Goal: Transaction & Acquisition: Purchase product/service

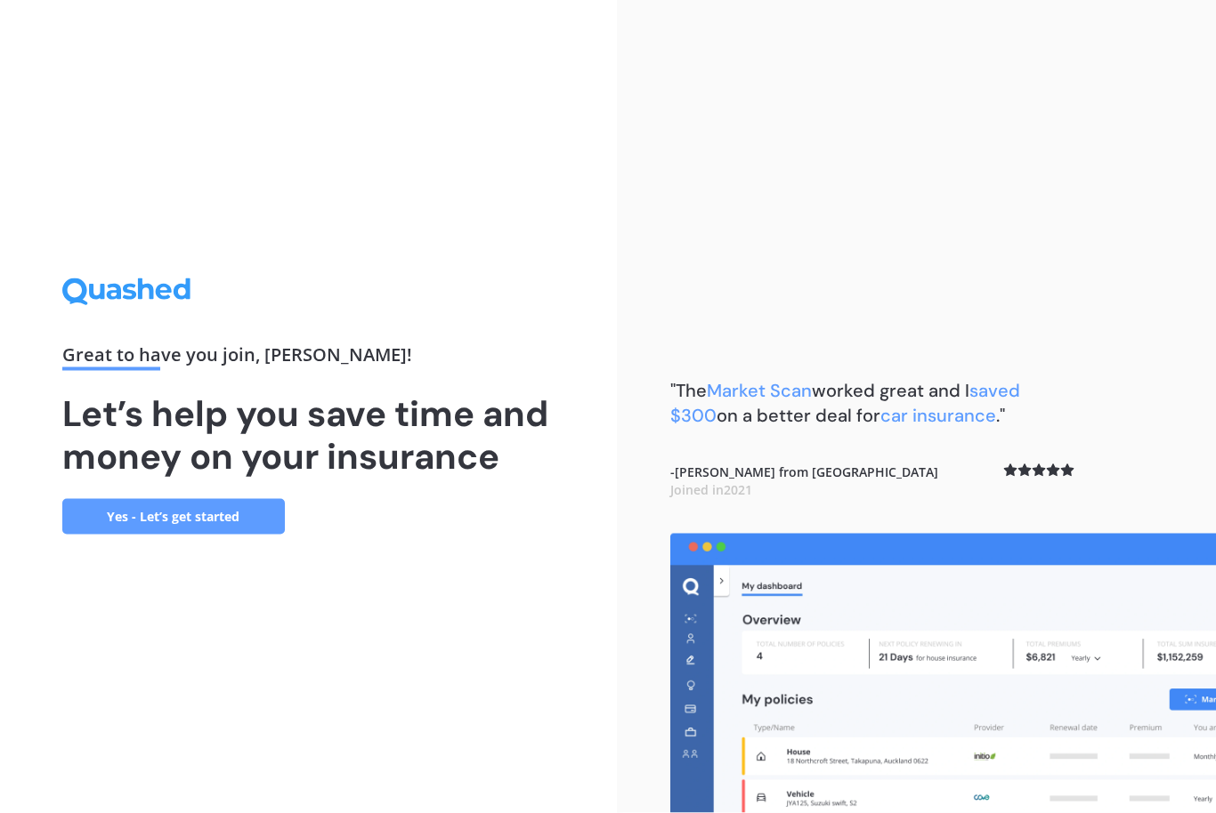
click at [126, 535] on link "Yes - Let’s get started" at bounding box center [173, 517] width 222 height 36
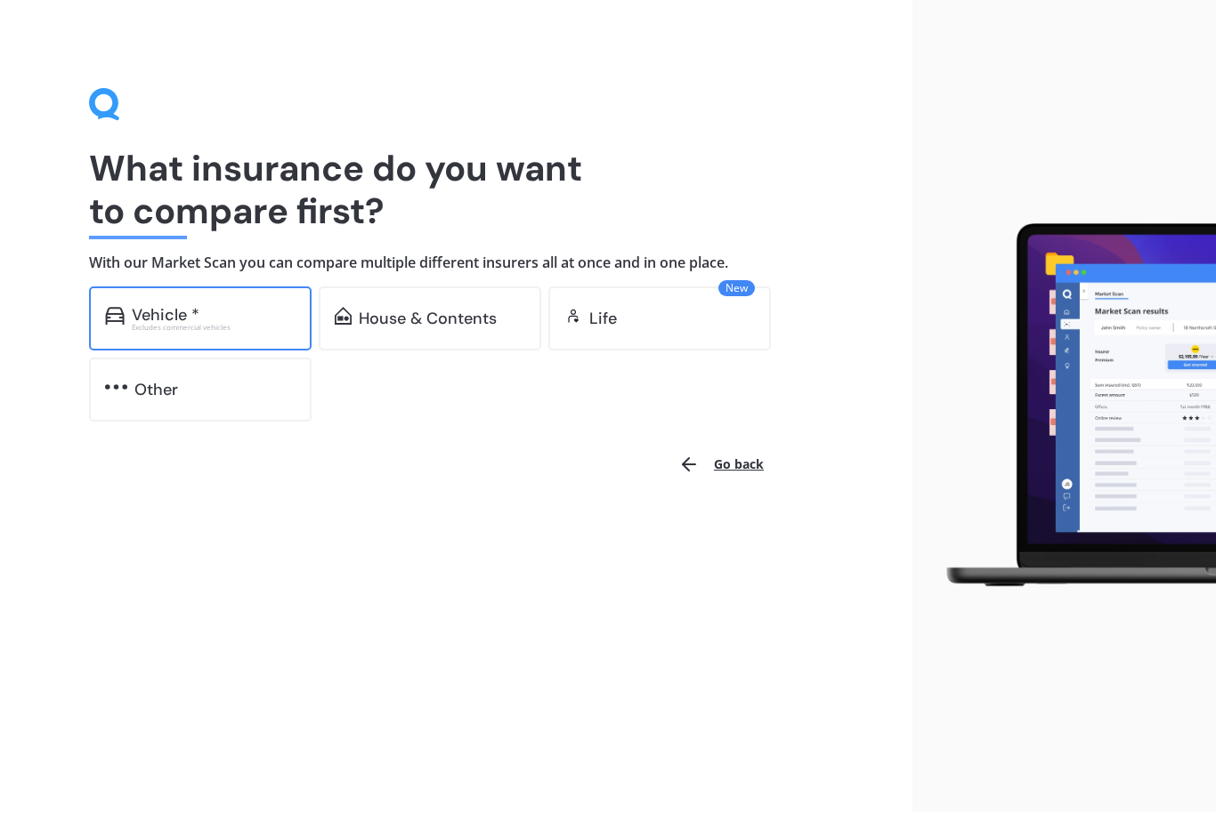
click at [132, 308] on div "Vehicle *" at bounding box center [166, 316] width 68 height 18
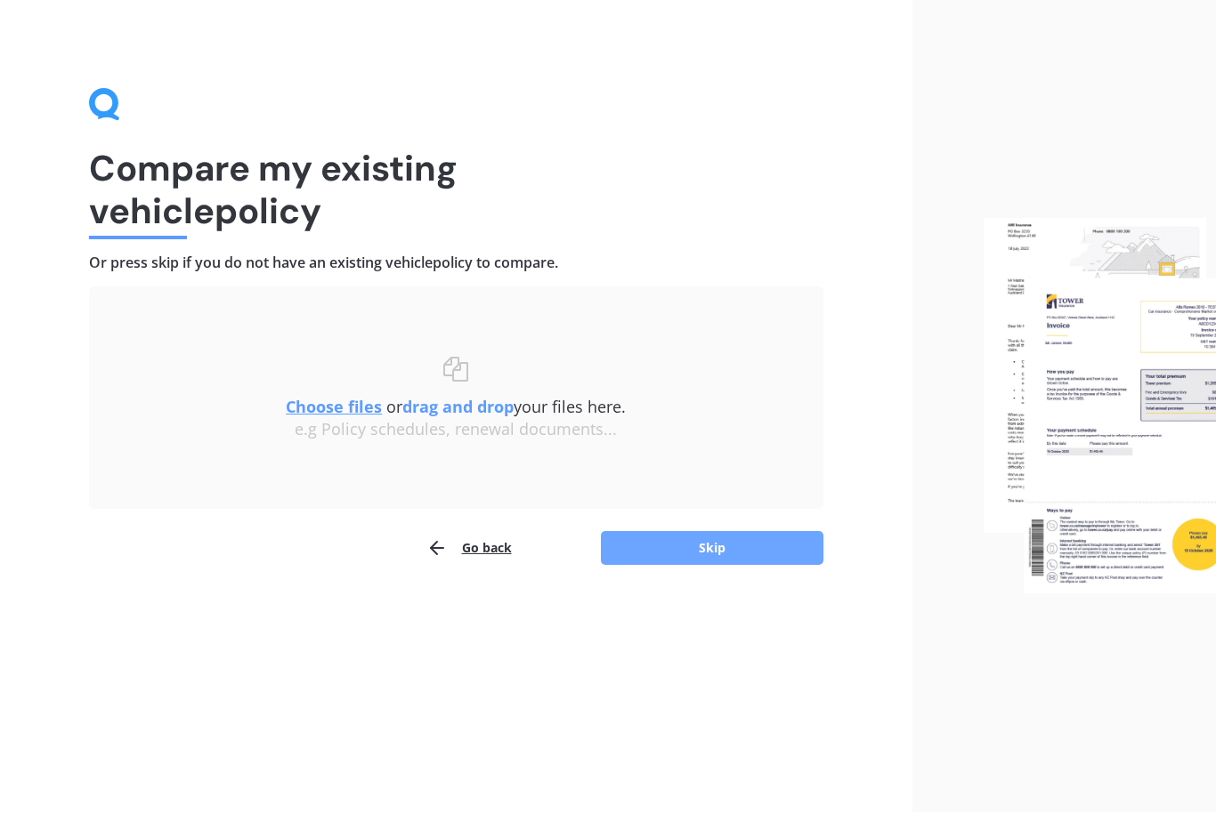
click at [622, 536] on button "Skip" at bounding box center [712, 549] width 222 height 34
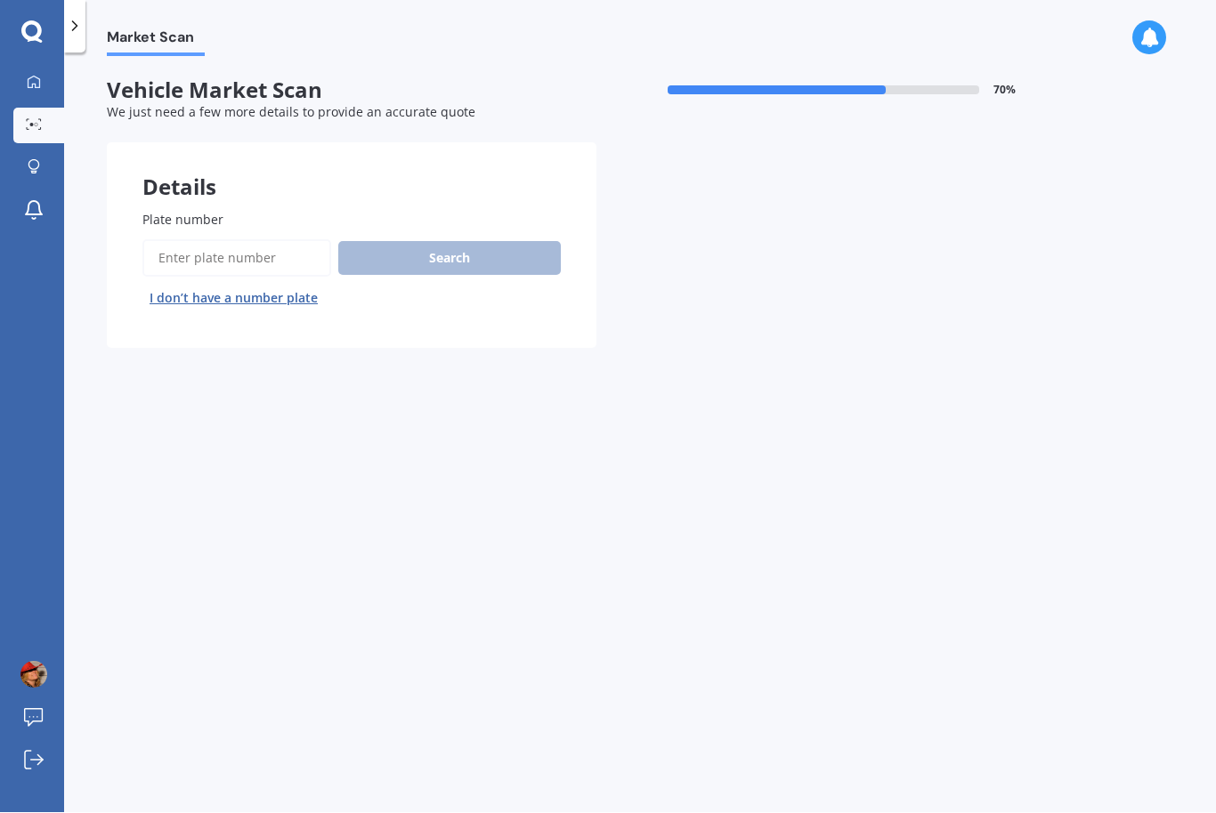
click at [153, 255] on input "Plate number" at bounding box center [236, 258] width 189 height 37
type input "Gyf701"
click at [440, 269] on button "Search" at bounding box center [449, 259] width 222 height 34
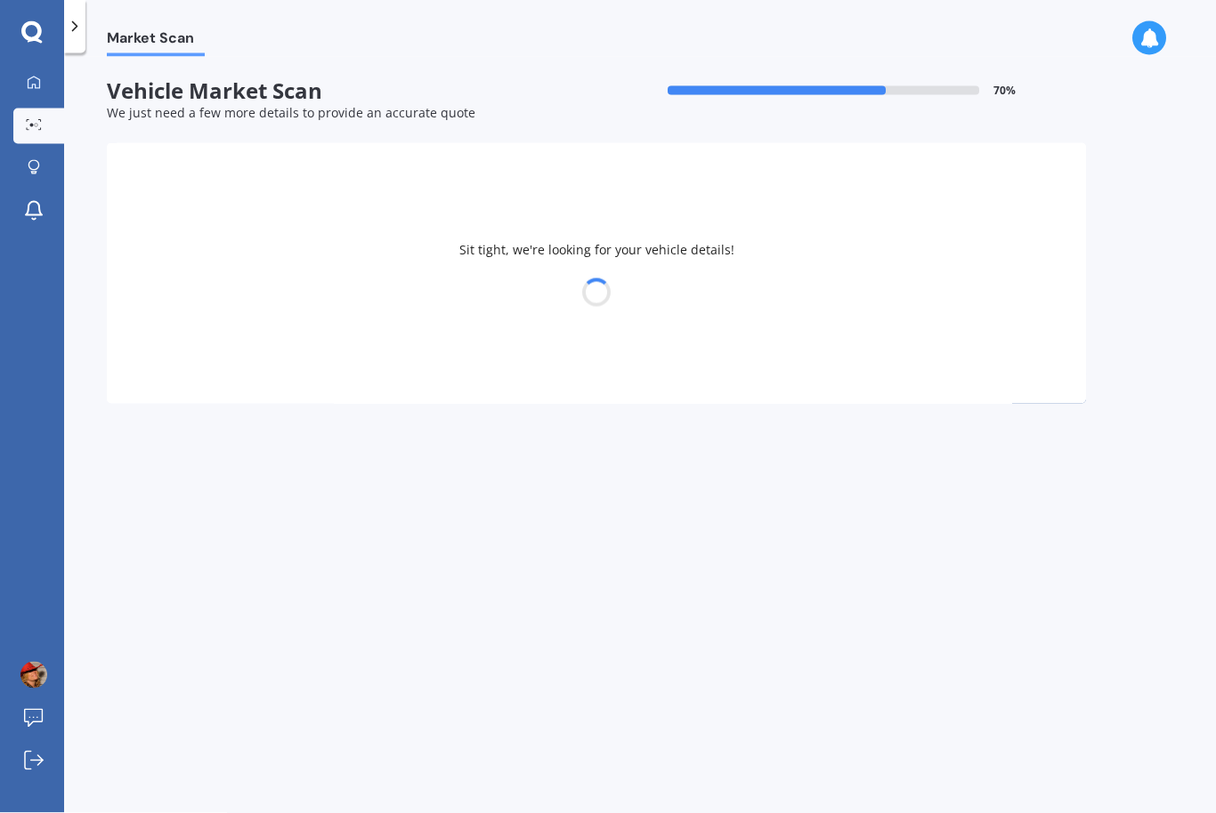
select select "MAZDA"
select select "ATENZA"
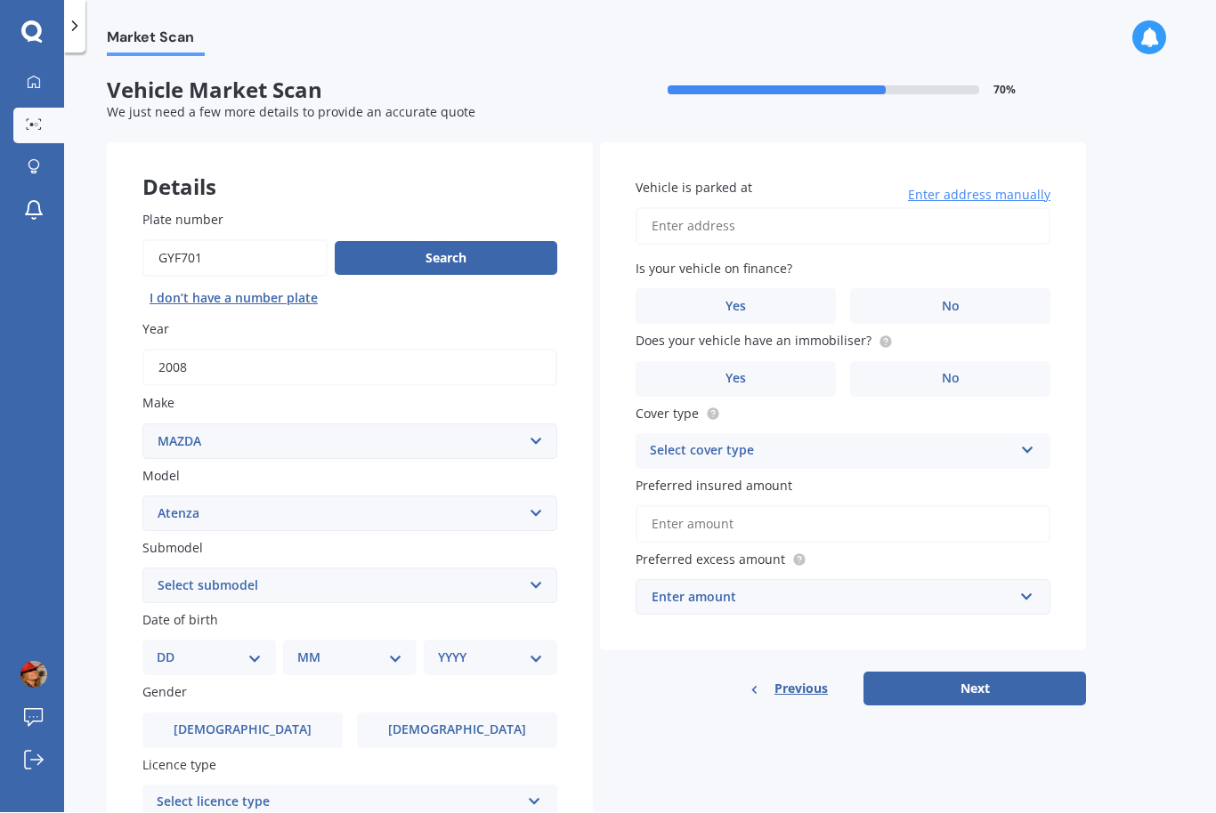
click at [83, 766] on div "Market Scan Vehicle Market Scan 70 % We just need a few more details to provide…" at bounding box center [640, 437] width 1152 height 760
click at [660, 230] on input "Vehicle is parked at" at bounding box center [842, 226] width 415 height 37
type input "[STREET_ADDRESS]"
click at [900, 296] on label "No" at bounding box center [950, 307] width 200 height 36
click at [0, 0] on input "No" at bounding box center [0, 0] width 0 height 0
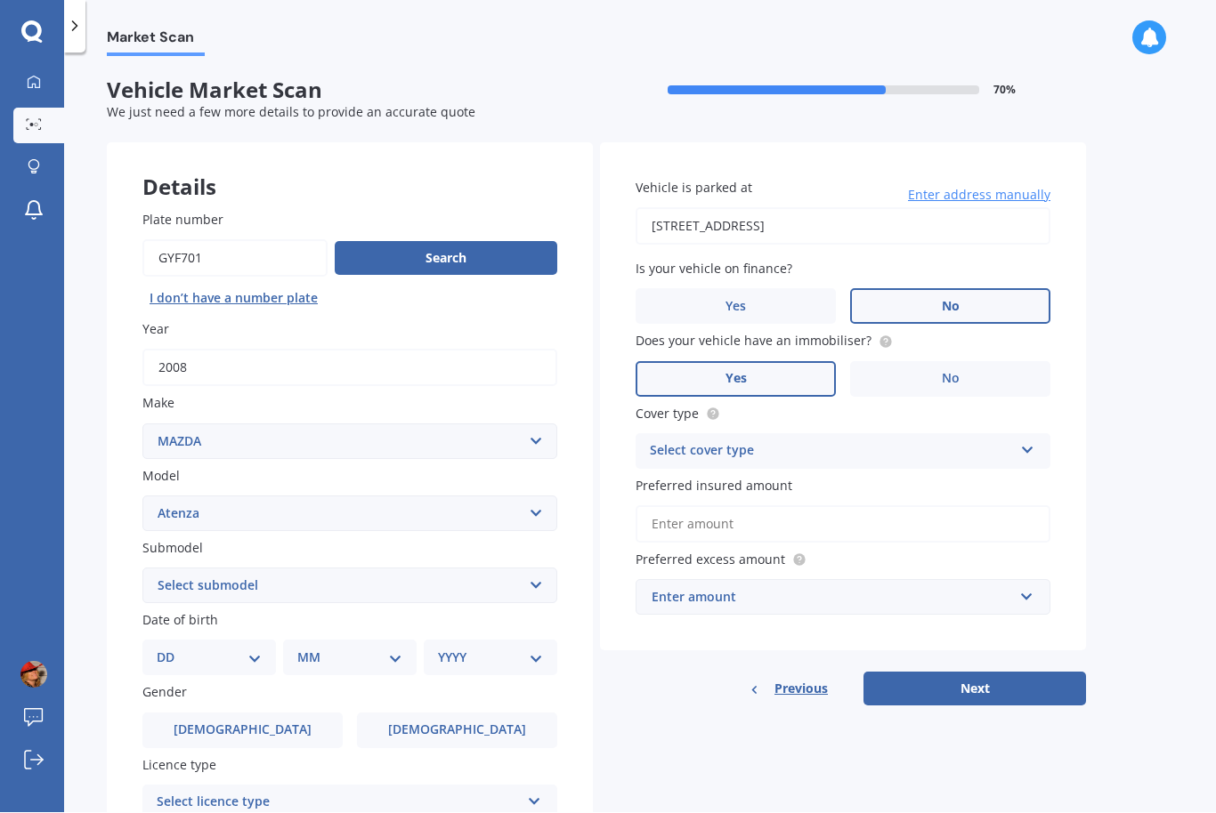
click at [695, 373] on label "Yes" at bounding box center [735, 380] width 200 height 36
click at [0, 0] on input "Yes" at bounding box center [0, 0] width 0 height 0
click at [666, 446] on div "Select cover type" at bounding box center [831, 451] width 363 height 21
click at [677, 484] on span "Comprehensive" at bounding box center [698, 486] width 94 height 17
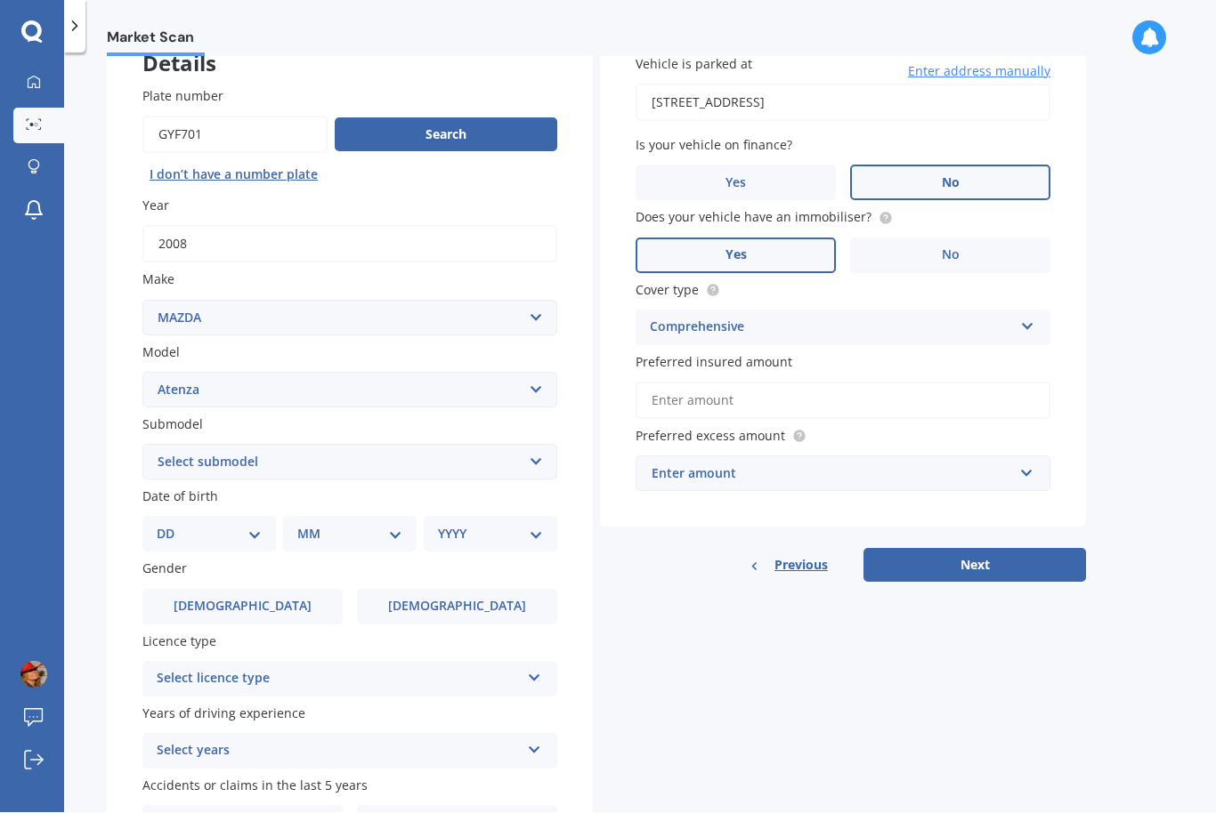
scroll to position [128, 0]
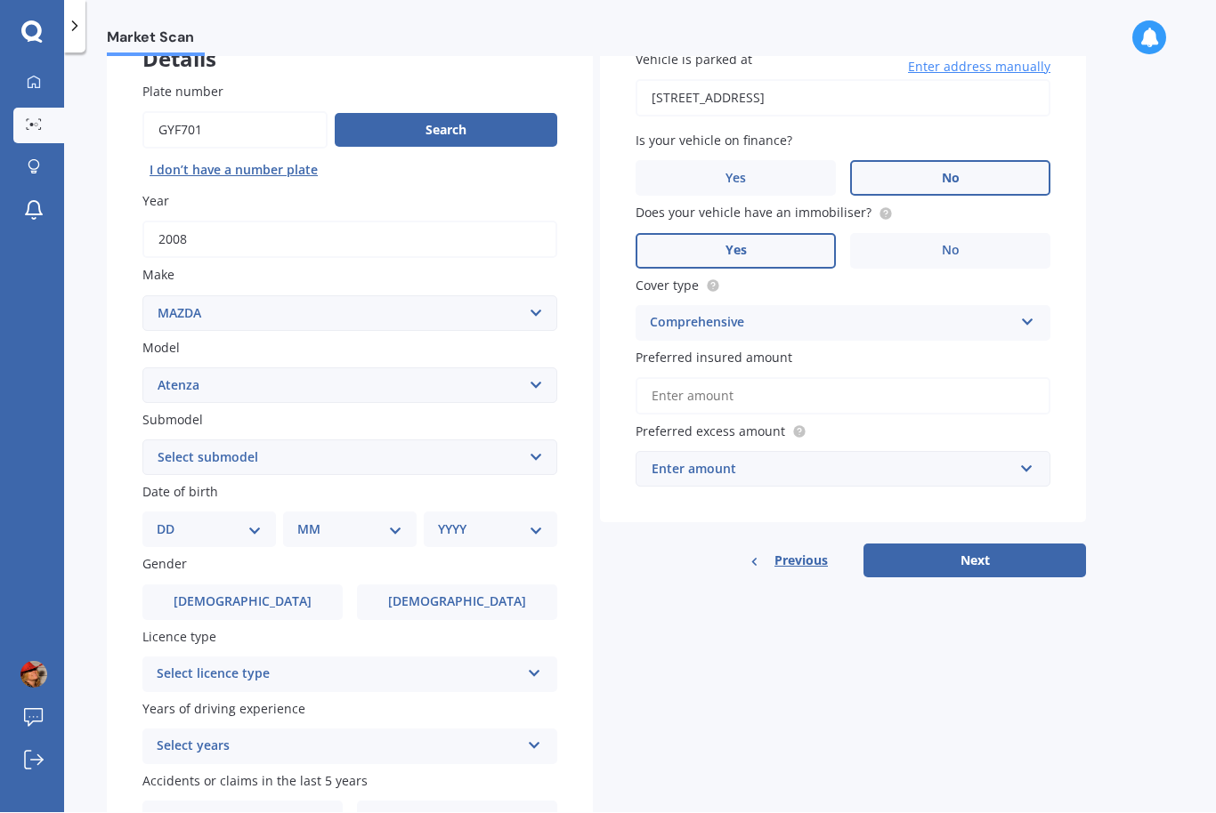
click at [651, 385] on input "Preferred insured amount" at bounding box center [842, 396] width 415 height 37
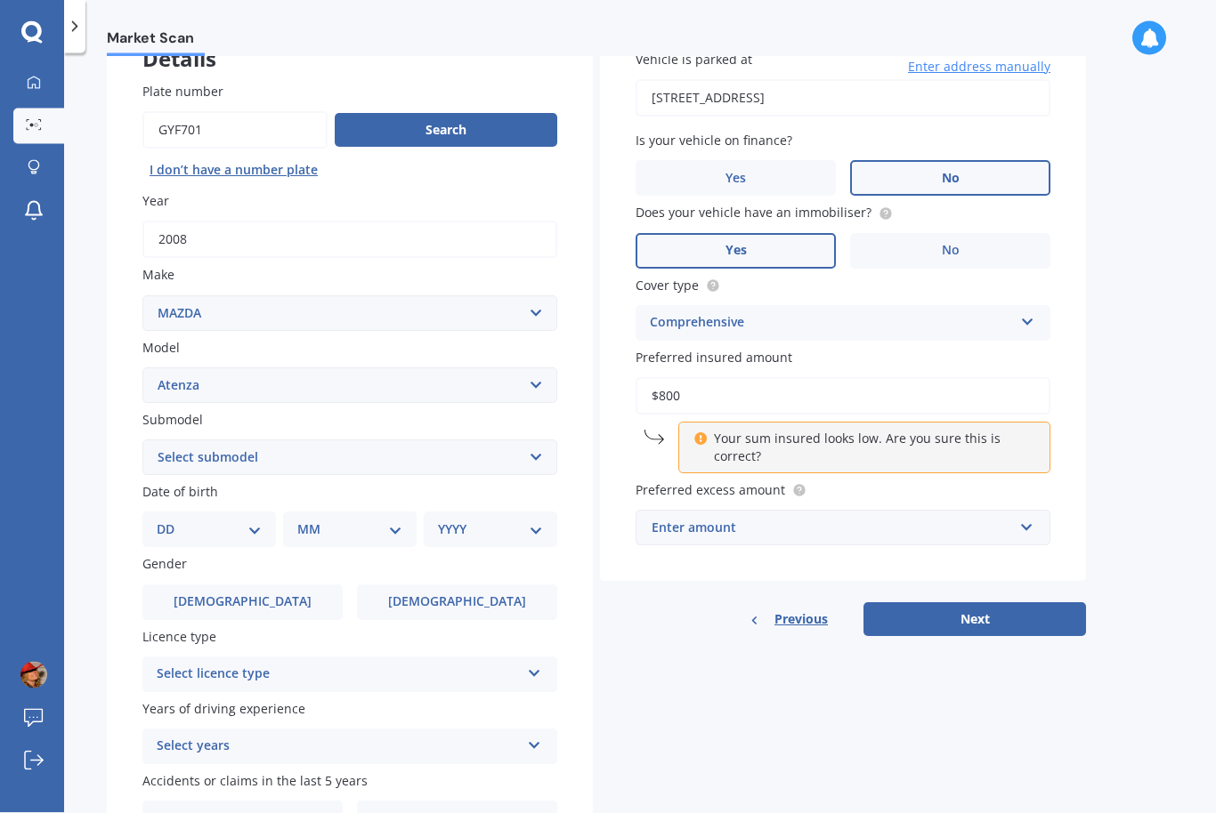
type input "$8,000"
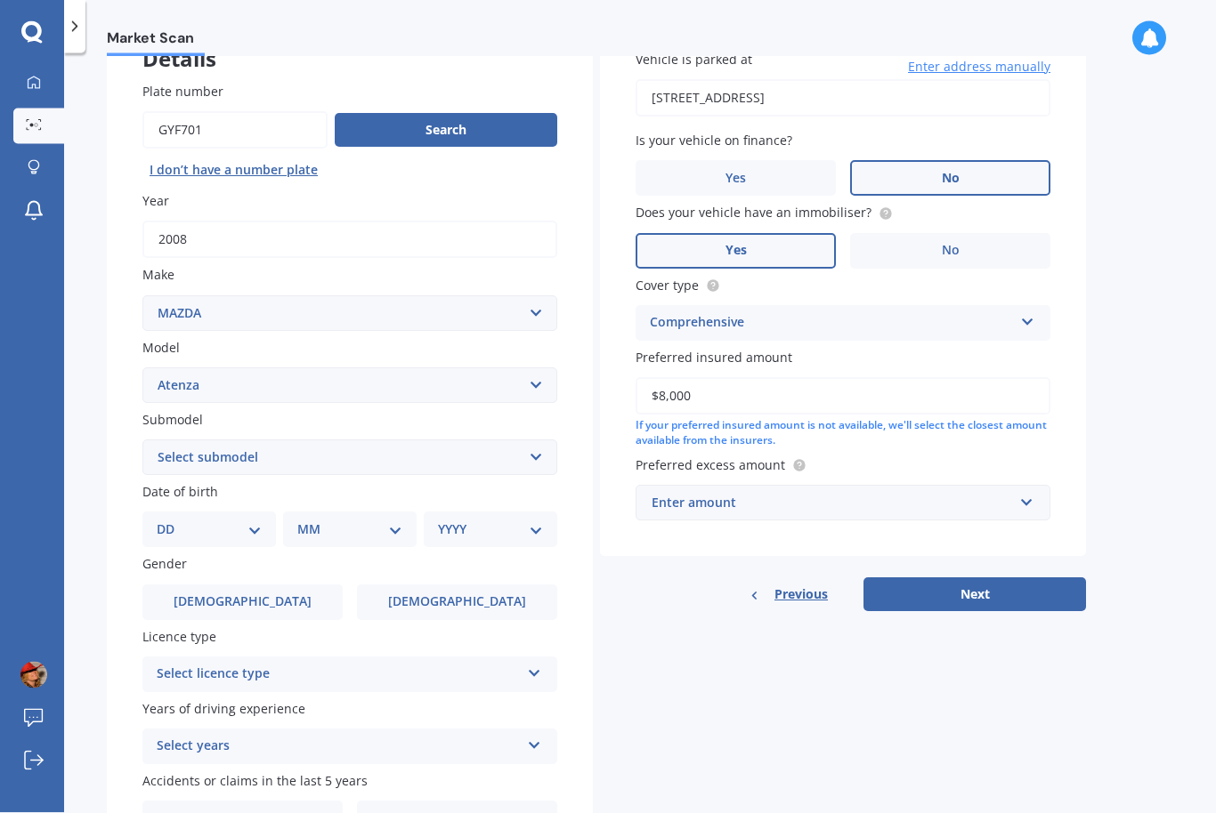
click at [675, 494] on div "Enter amount" at bounding box center [831, 504] width 361 height 20
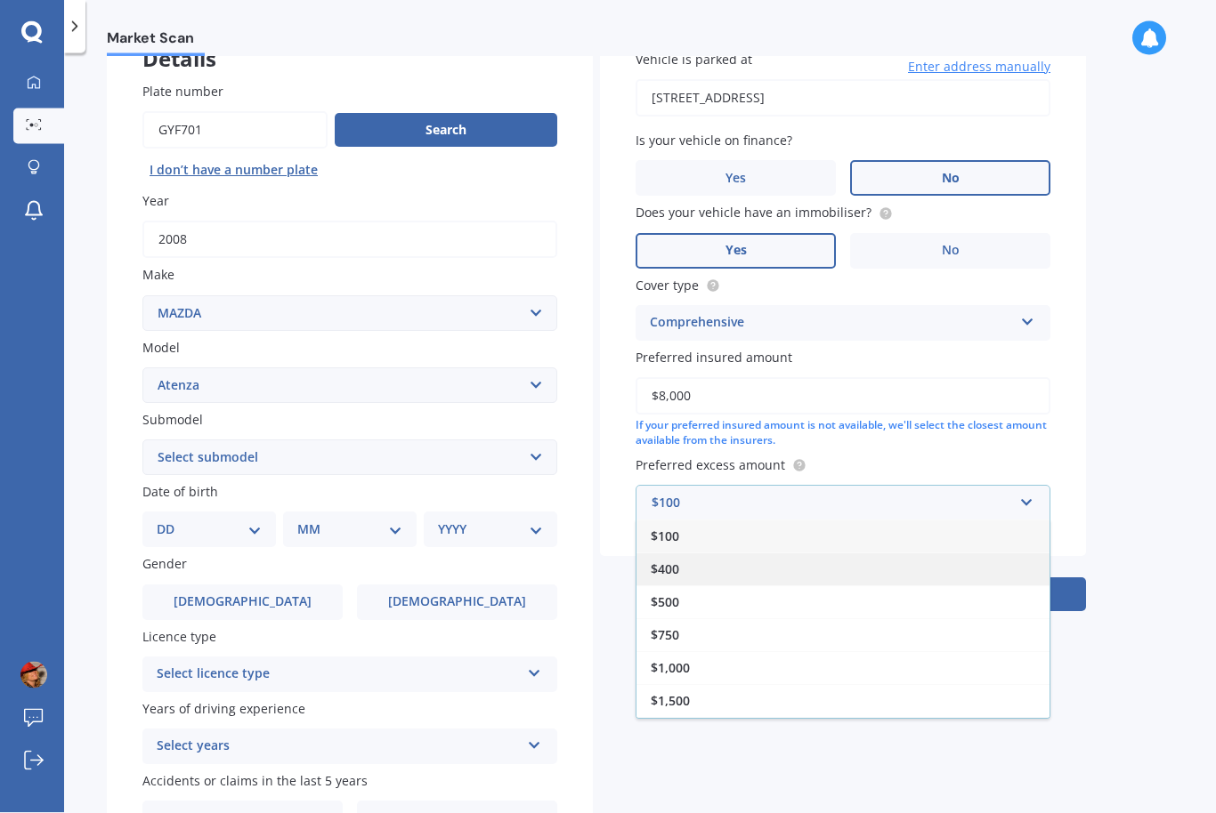
click at [671, 569] on div "$400" at bounding box center [842, 570] width 413 height 33
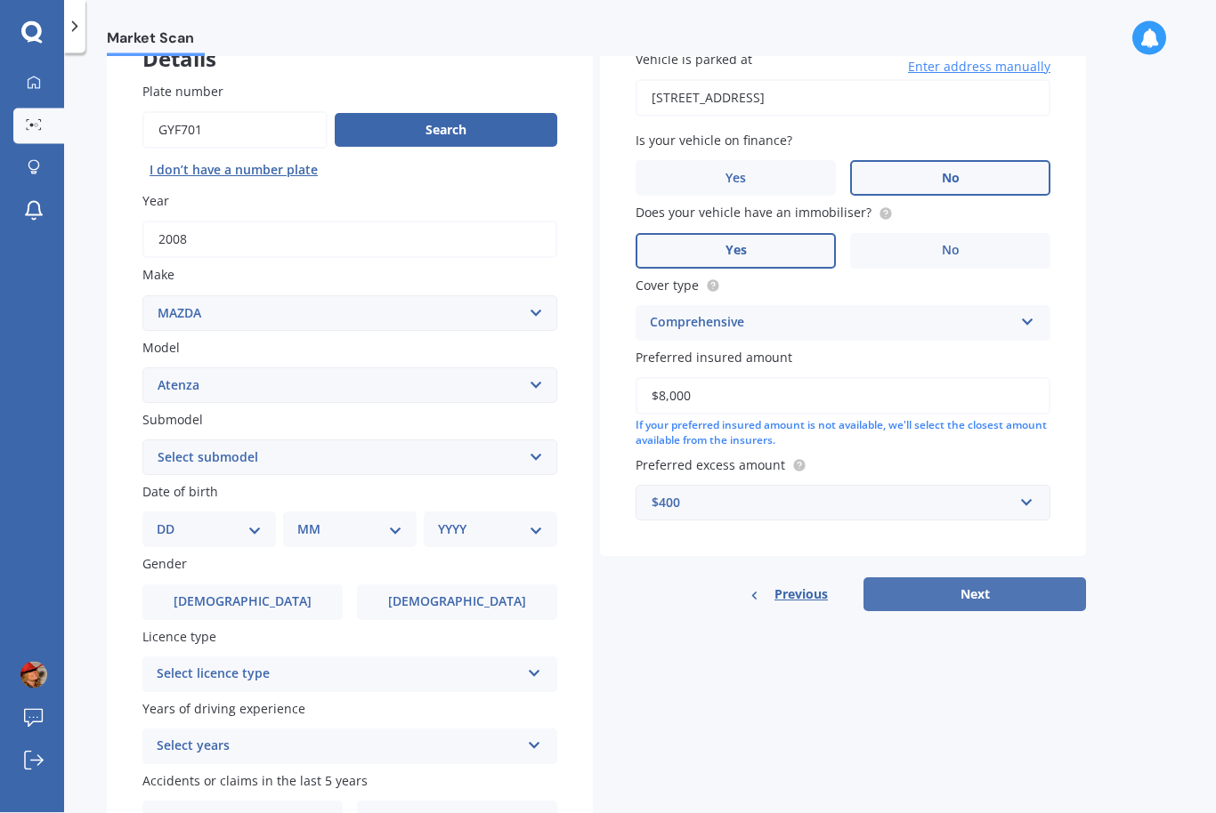
click at [897, 587] on button "Next" at bounding box center [974, 595] width 222 height 34
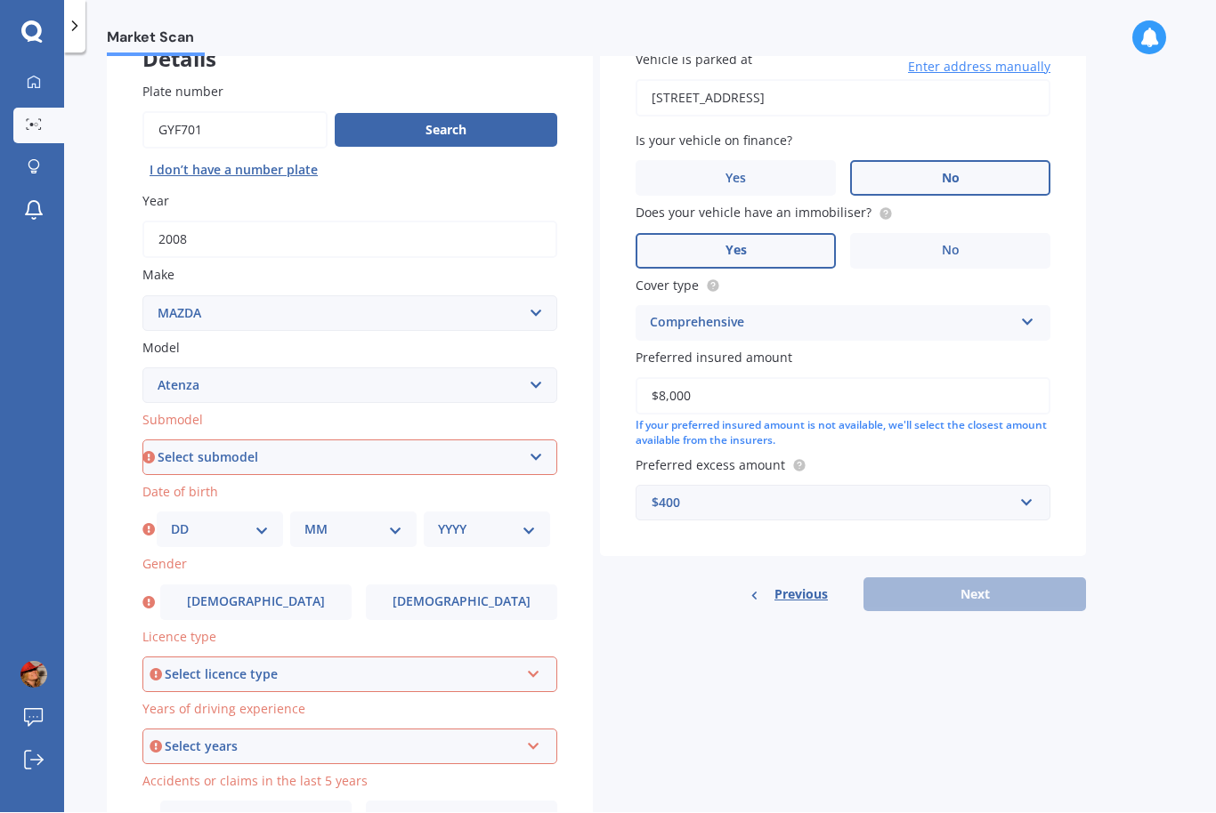
click at [161, 464] on select "Select submodel (All other) Diesel Diesel Turbo Hatchback Sedan Turbo Wagon" at bounding box center [349, 459] width 415 height 36
click at [160, 456] on select "Select submodel (All other) Diesel Diesel Turbo Hatchback Sedan Turbo Wagon" at bounding box center [349, 459] width 415 height 36
select select "HATCHBACK"
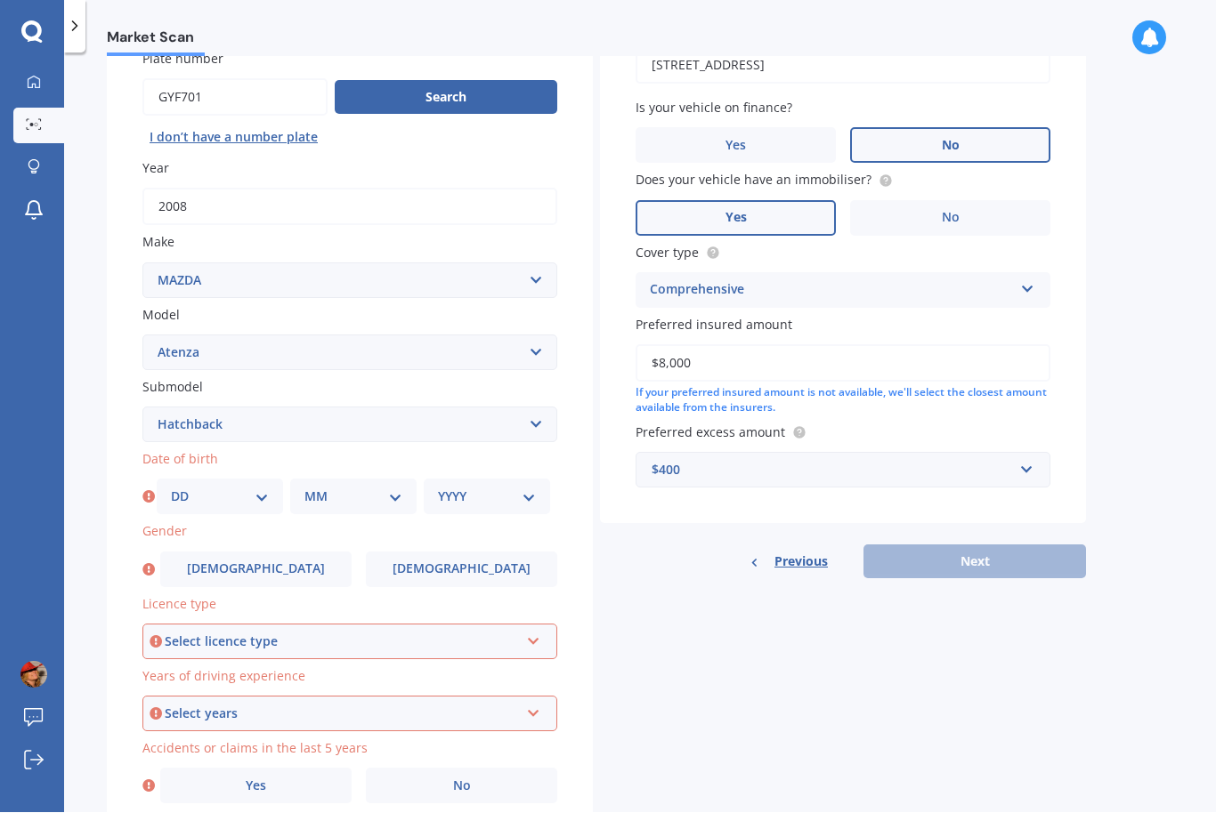
scroll to position [160, 0]
click at [178, 489] on select "DD 01 02 03 04 05 06 07 08 09 10 11 12 13 14 15 16 17 18 19 20 21 22 23 24 25 2…" at bounding box center [220, 499] width 98 height 20
select select "08"
click at [323, 493] on select "MM 01 02 03 04 05 06 07 08 09 10 11 12" at bounding box center [353, 499] width 98 height 20
select select "01"
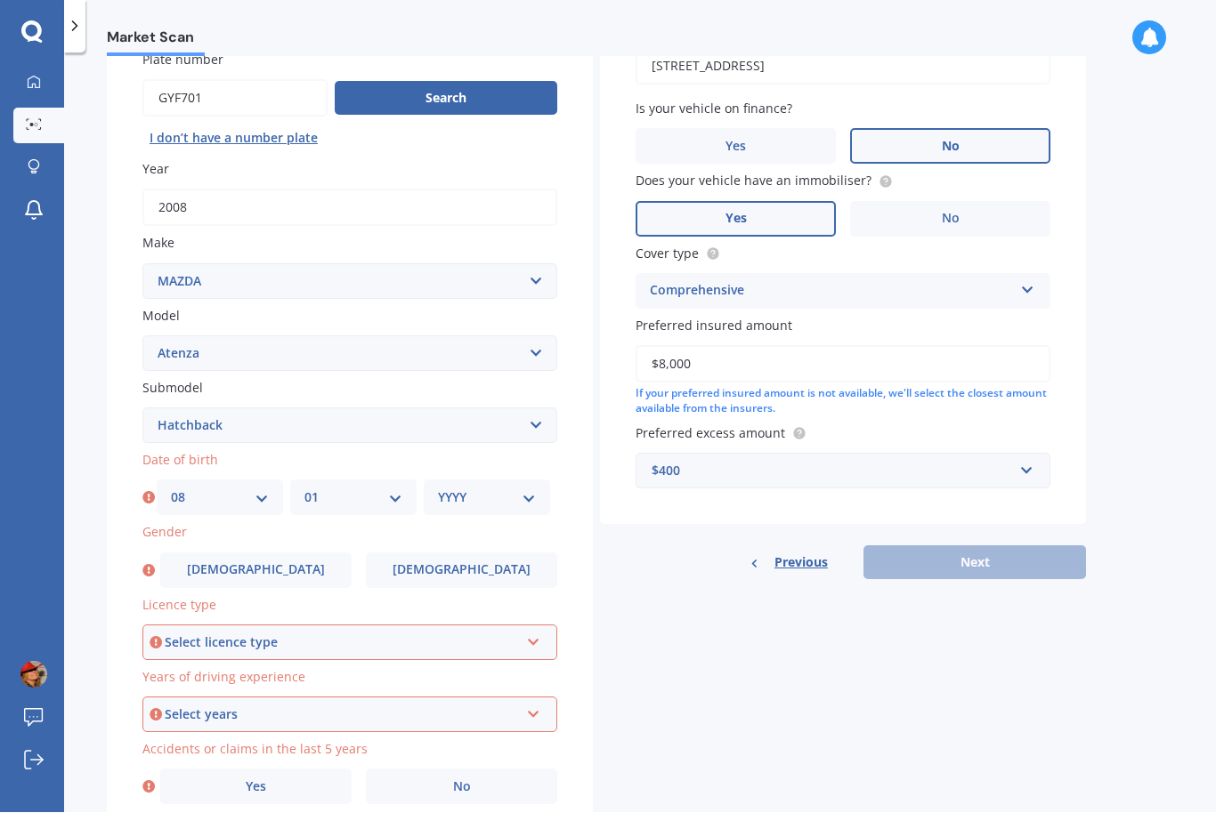
click at [461, 490] on select "YYYY 2025 2024 2023 2022 2021 2020 2019 2018 2017 2016 2015 2014 2013 2012 2011…" at bounding box center [487, 499] width 98 height 20
select select "2002"
click at [240, 563] on span "[DEMOGRAPHIC_DATA]" at bounding box center [255, 570] width 141 height 15
click at [0, 0] on input "[DEMOGRAPHIC_DATA]" at bounding box center [0, 0] width 0 height 0
click at [173, 634] on div "Select licence type" at bounding box center [342, 644] width 354 height 20
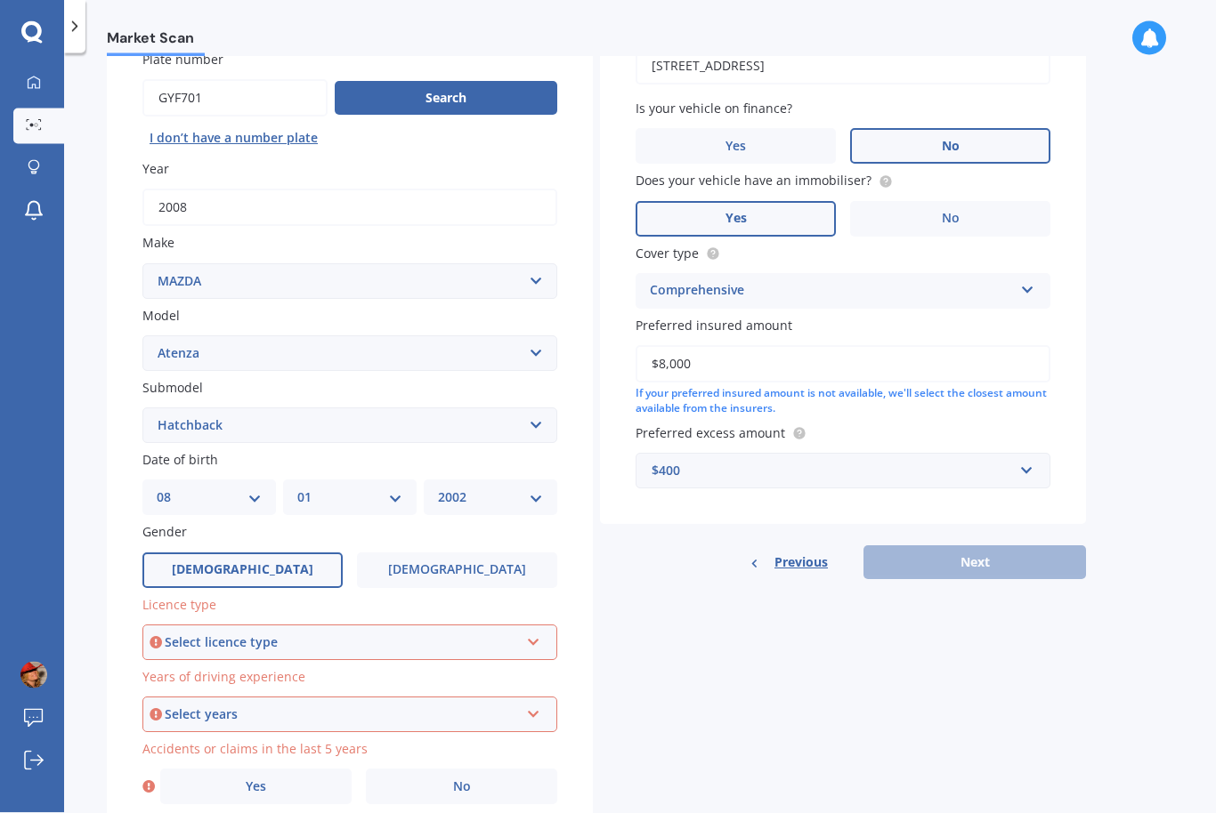
scroll to position [0, 0]
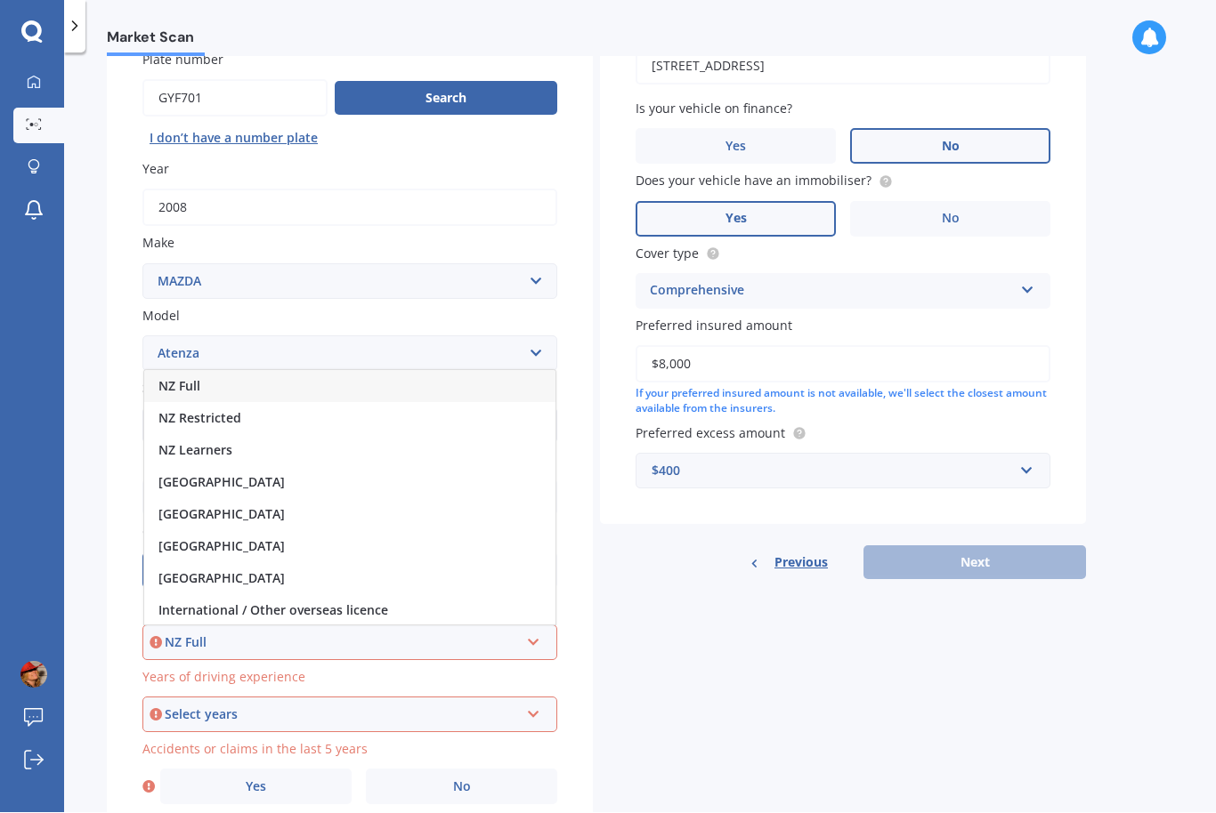
click at [176, 634] on div "NZ Full" at bounding box center [342, 644] width 354 height 20
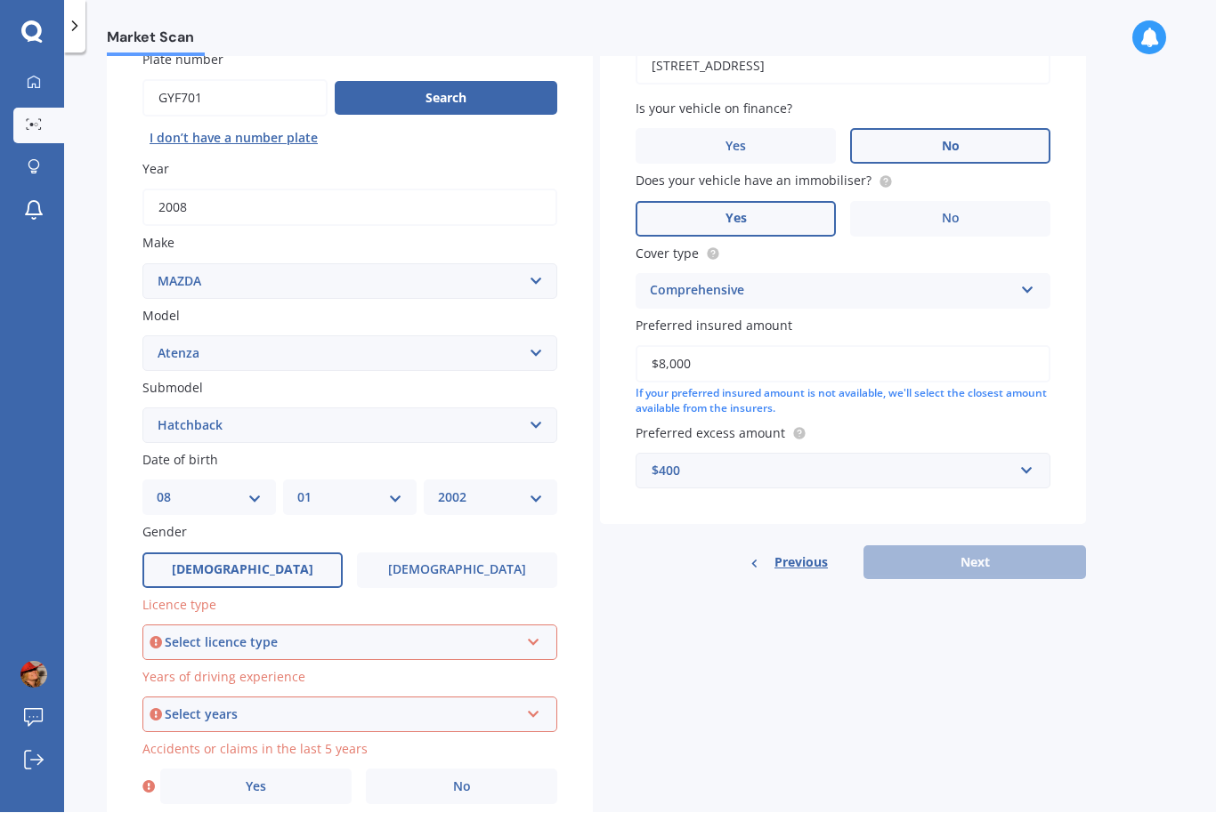
click at [158, 635] on icon at bounding box center [156, 644] width 12 height 18
click at [217, 634] on div "Select licence type" at bounding box center [342, 644] width 354 height 20
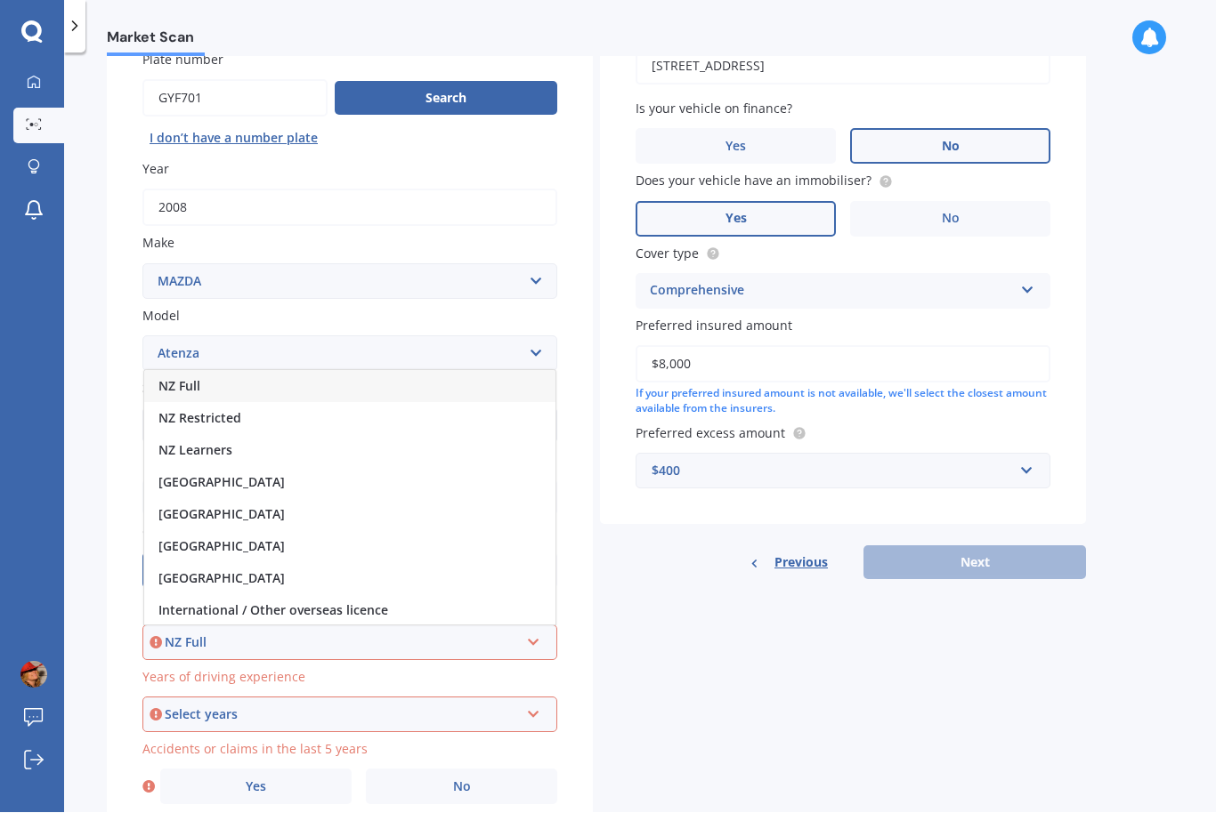
click at [165, 378] on span "NZ Full" at bounding box center [179, 386] width 42 height 17
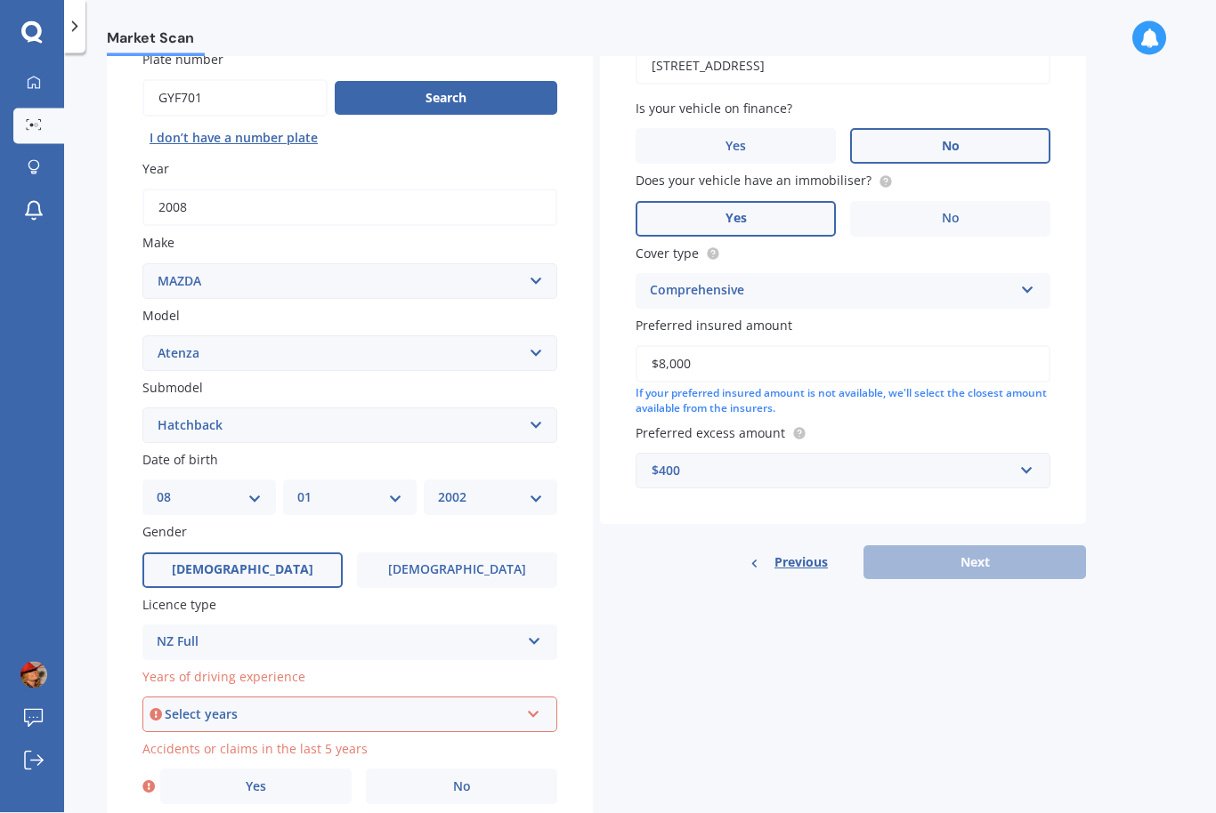
click at [309, 706] on div "Select years" at bounding box center [342, 716] width 354 height 20
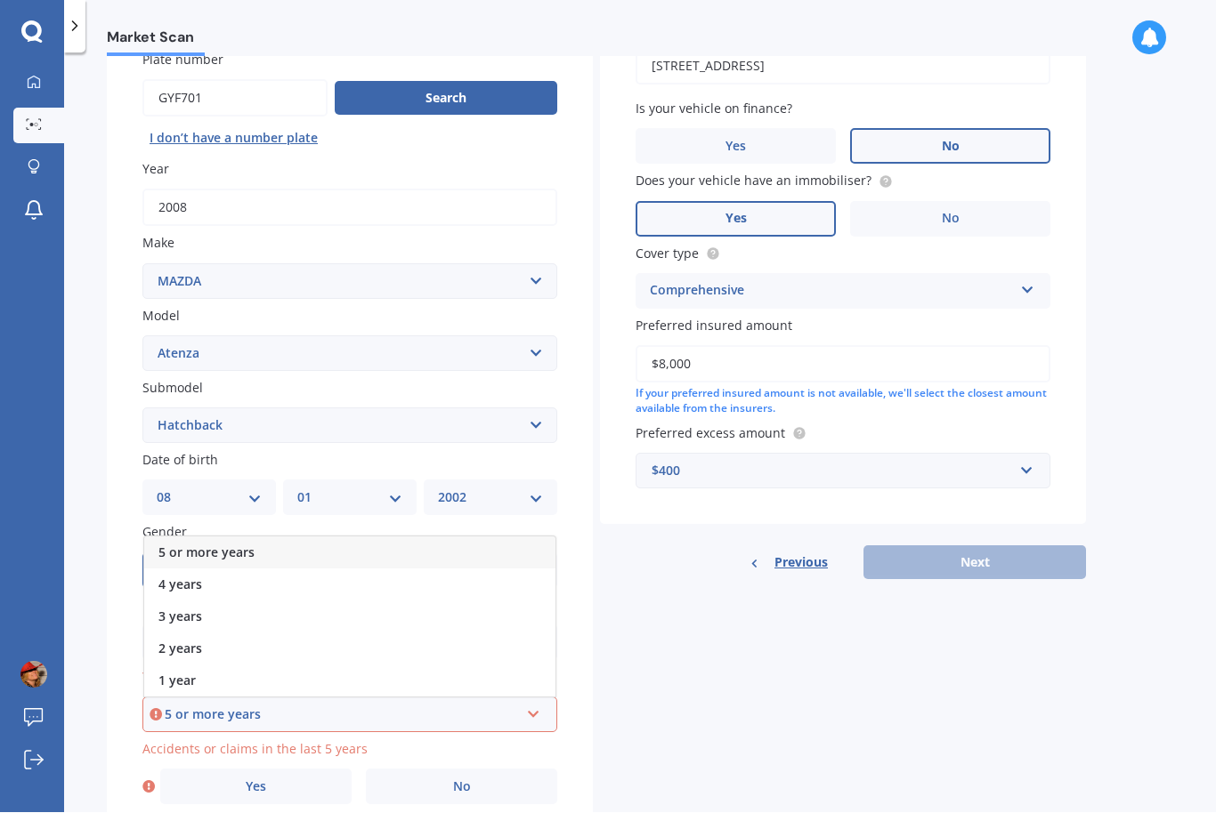
click at [174, 545] on span "5 or more years" at bounding box center [206, 553] width 96 height 17
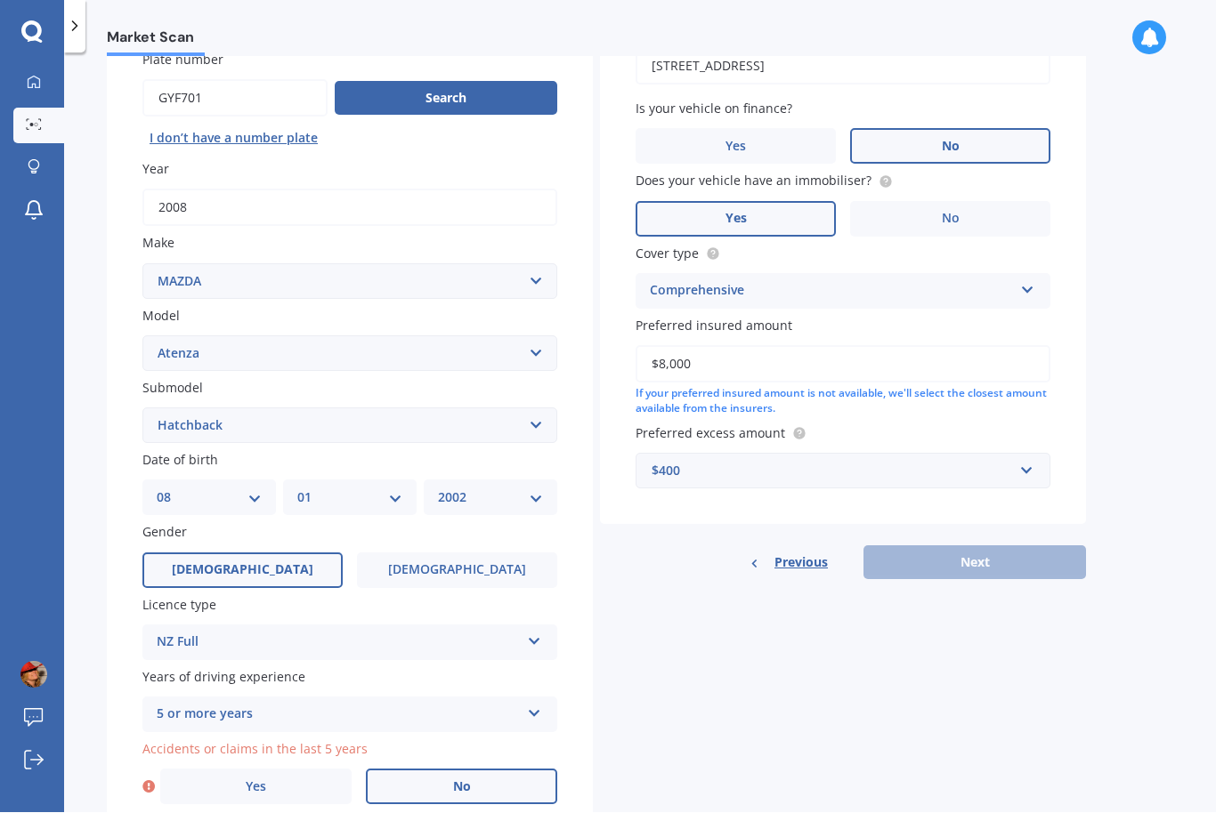
click at [449, 771] on label "No" at bounding box center [461, 788] width 191 height 36
click at [0, 0] on input "No" at bounding box center [0, 0] width 0 height 0
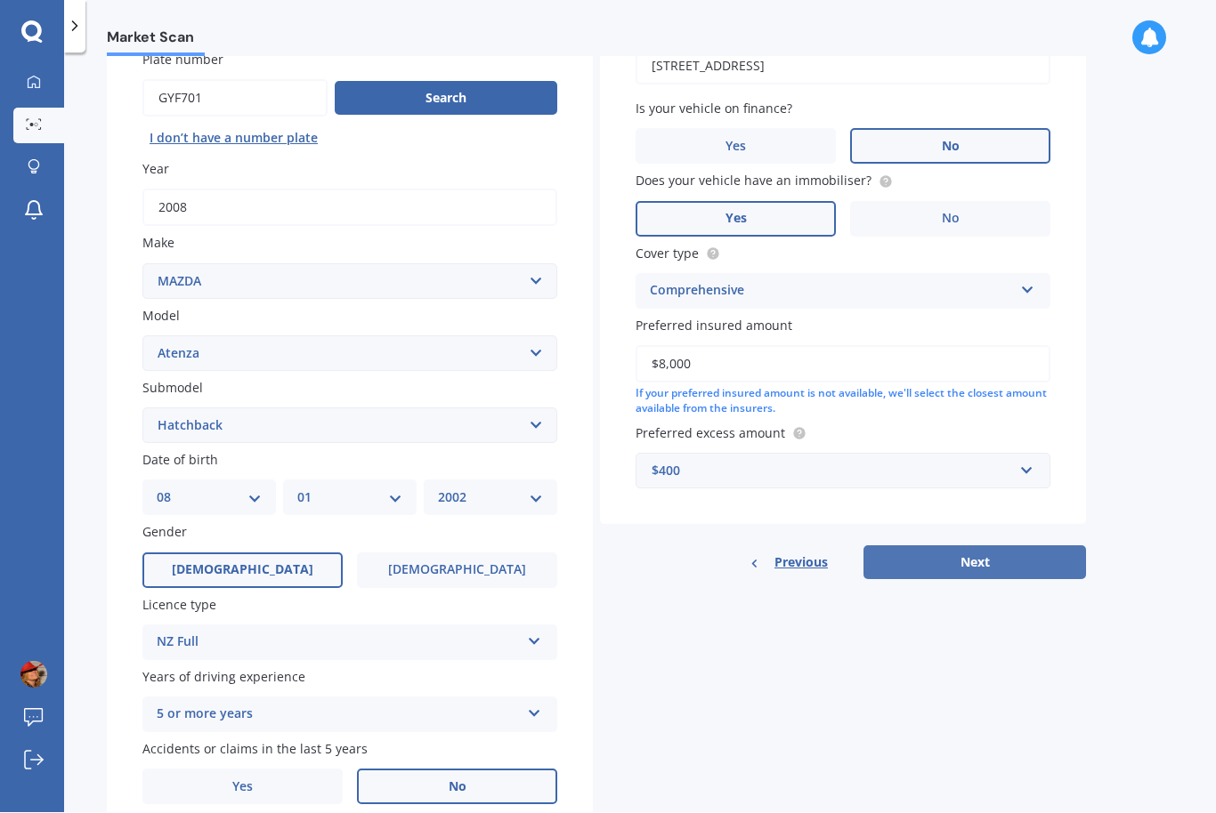
click at [938, 549] on button "Next" at bounding box center [974, 563] width 222 height 34
select select "08"
select select "01"
select select "2002"
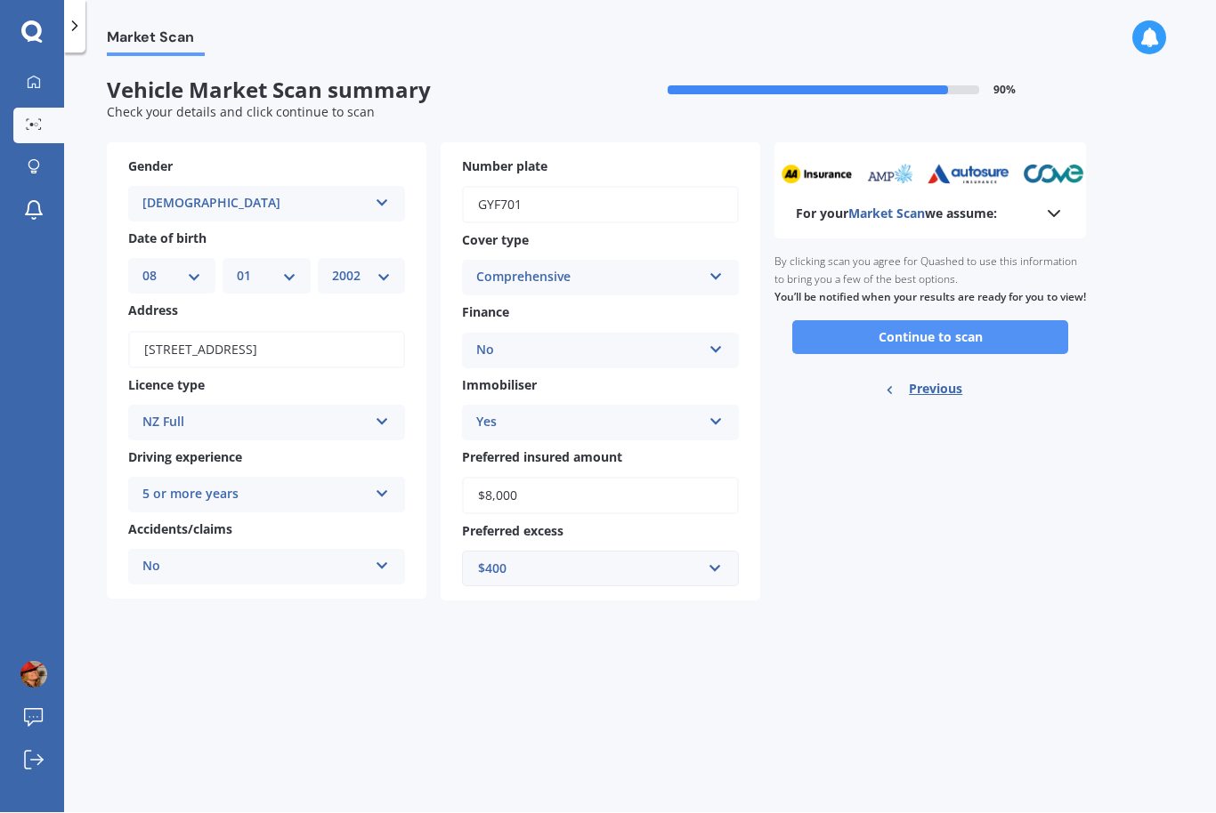
click at [876, 355] on button "Continue to scan" at bounding box center [930, 338] width 276 height 34
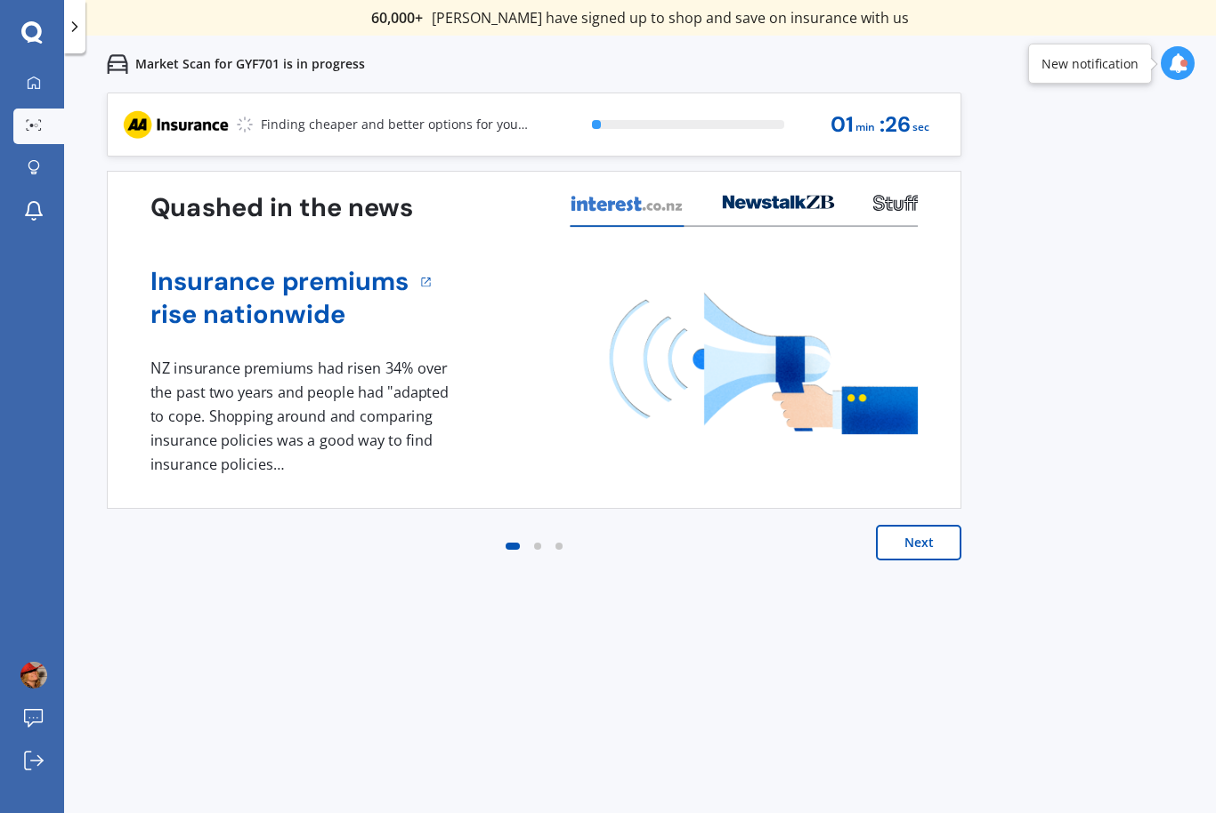
click at [896, 546] on button "Next" at bounding box center [918, 543] width 85 height 36
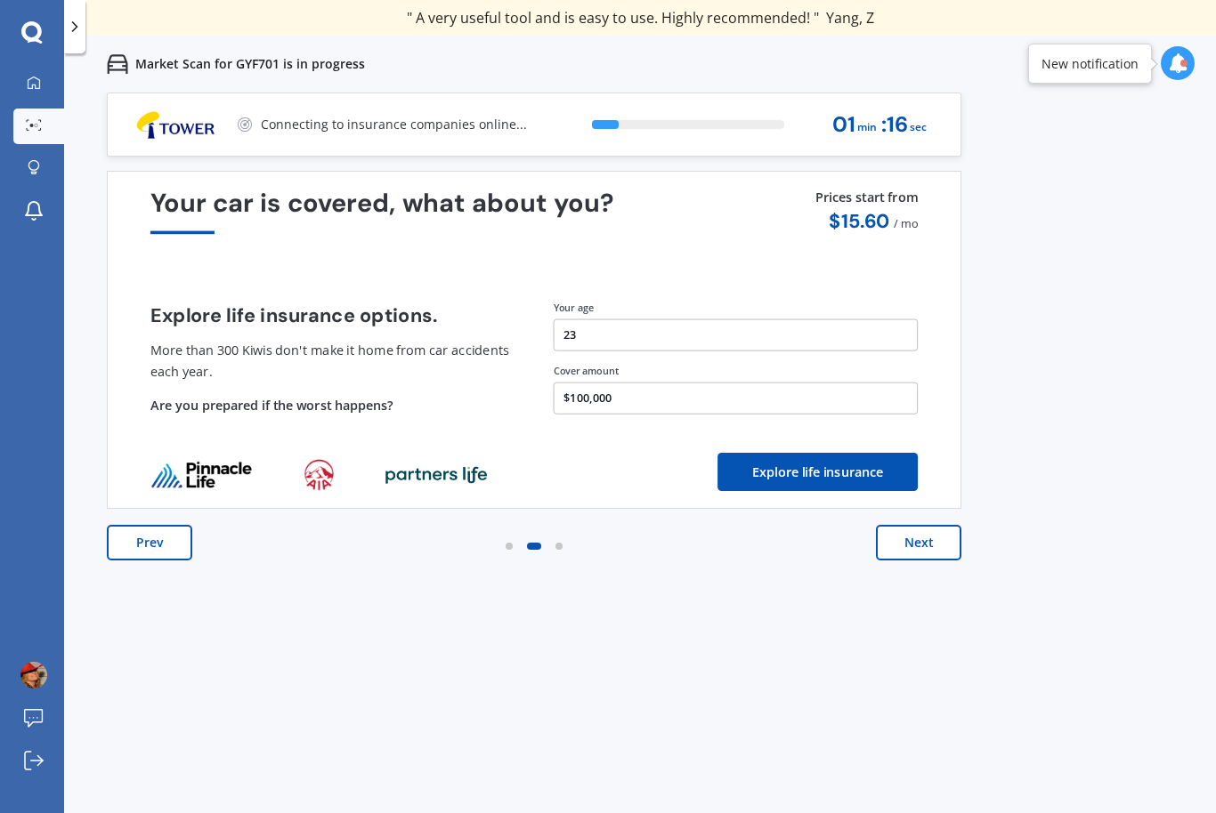
click at [907, 547] on button "Next" at bounding box center [918, 543] width 85 height 36
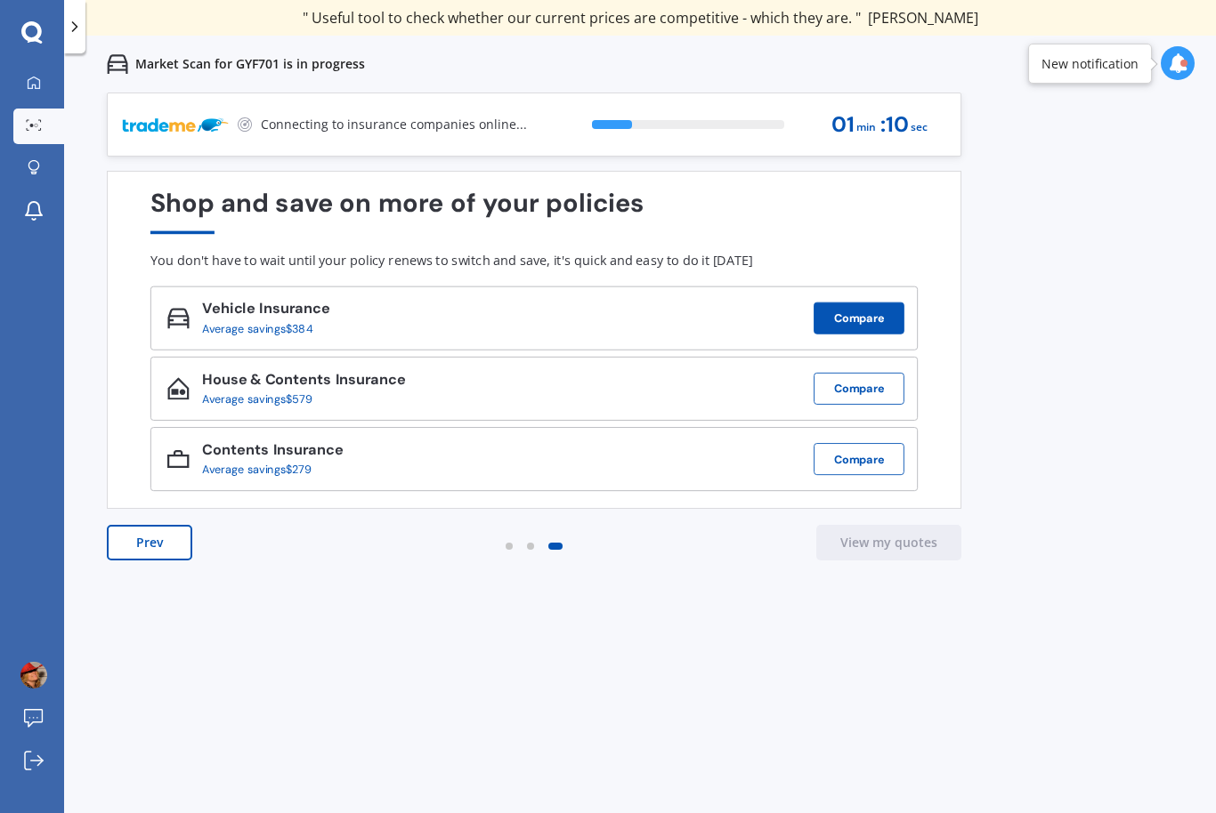
click at [842, 324] on button "Compare" at bounding box center [858, 319] width 91 height 32
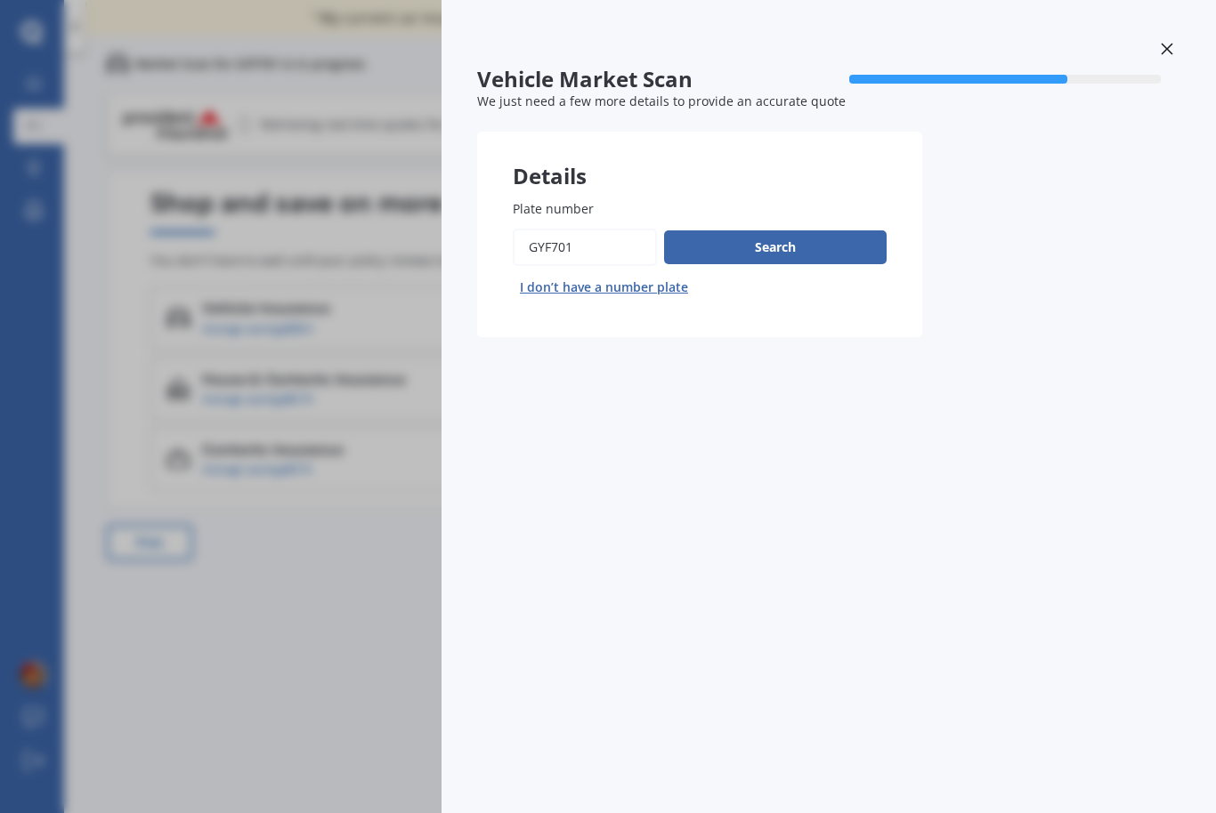
click at [72, 336] on div "Vehicle Market Scan 70 % We just need a few more details to provide an accurate…" at bounding box center [608, 406] width 1216 height 813
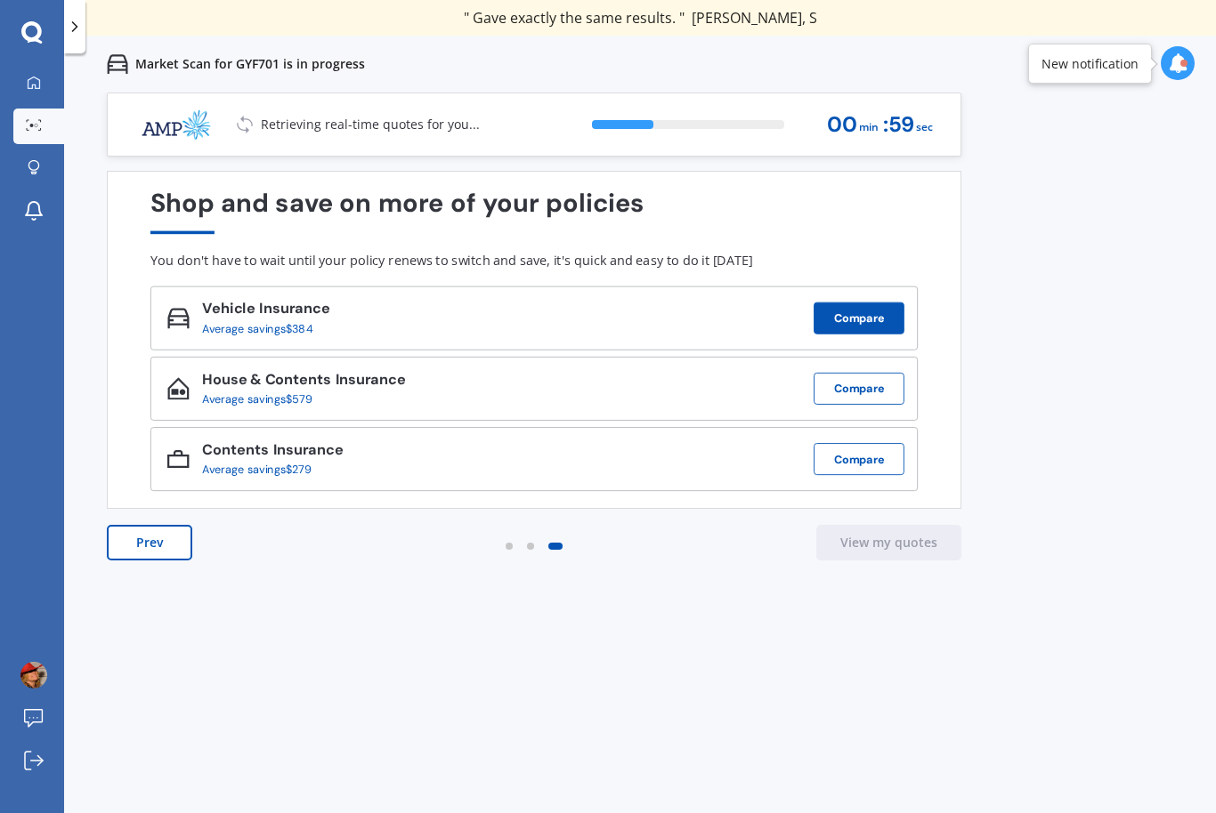
click at [842, 319] on button "Compare" at bounding box center [858, 319] width 91 height 32
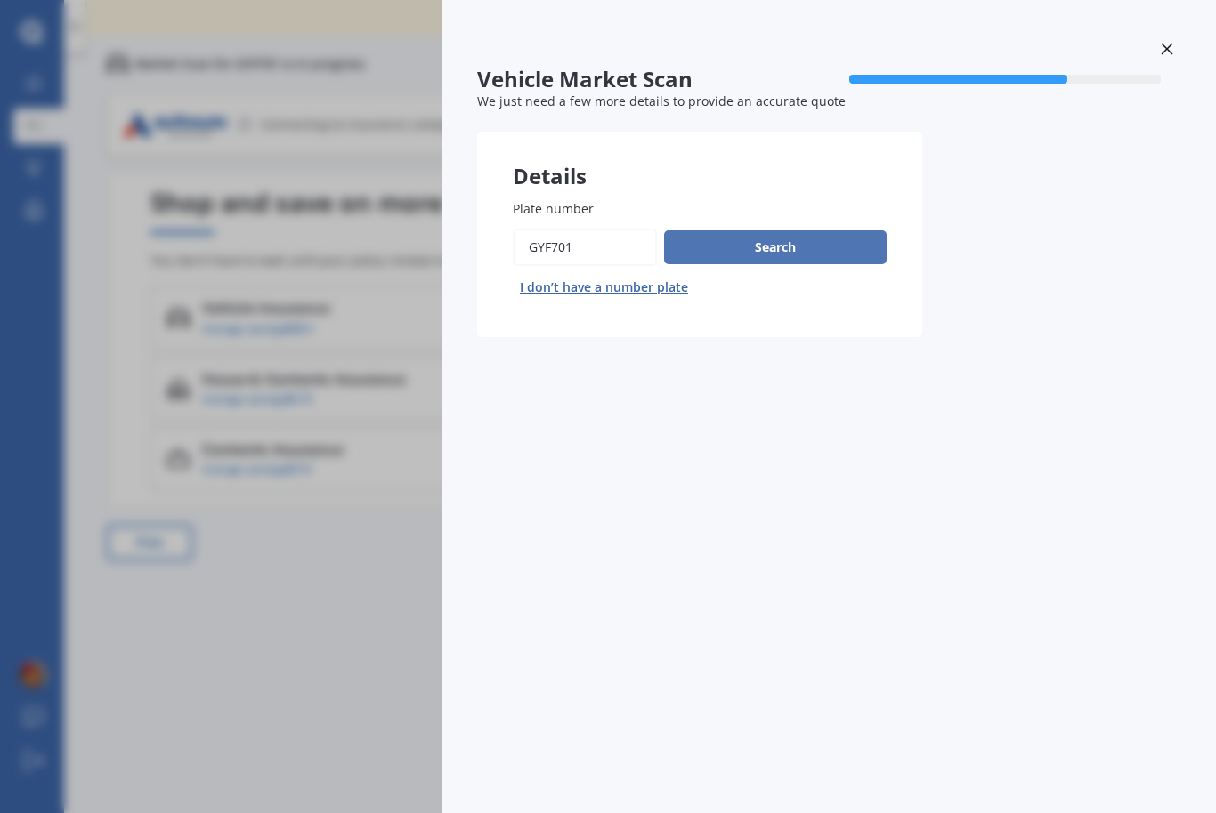
click at [730, 232] on button "Search" at bounding box center [775, 247] width 222 height 34
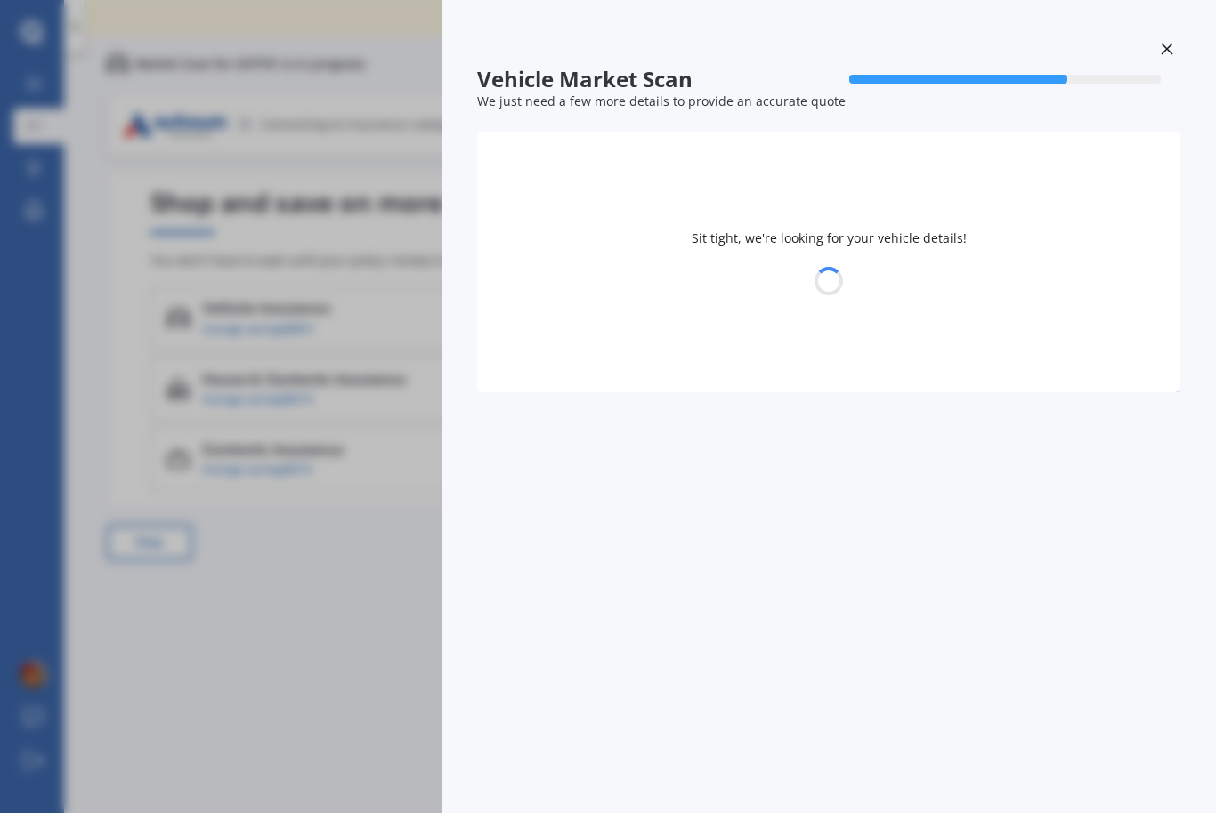
select select "MAZDA"
select select "ATENZA"
select select "08"
select select "01"
select select "2002"
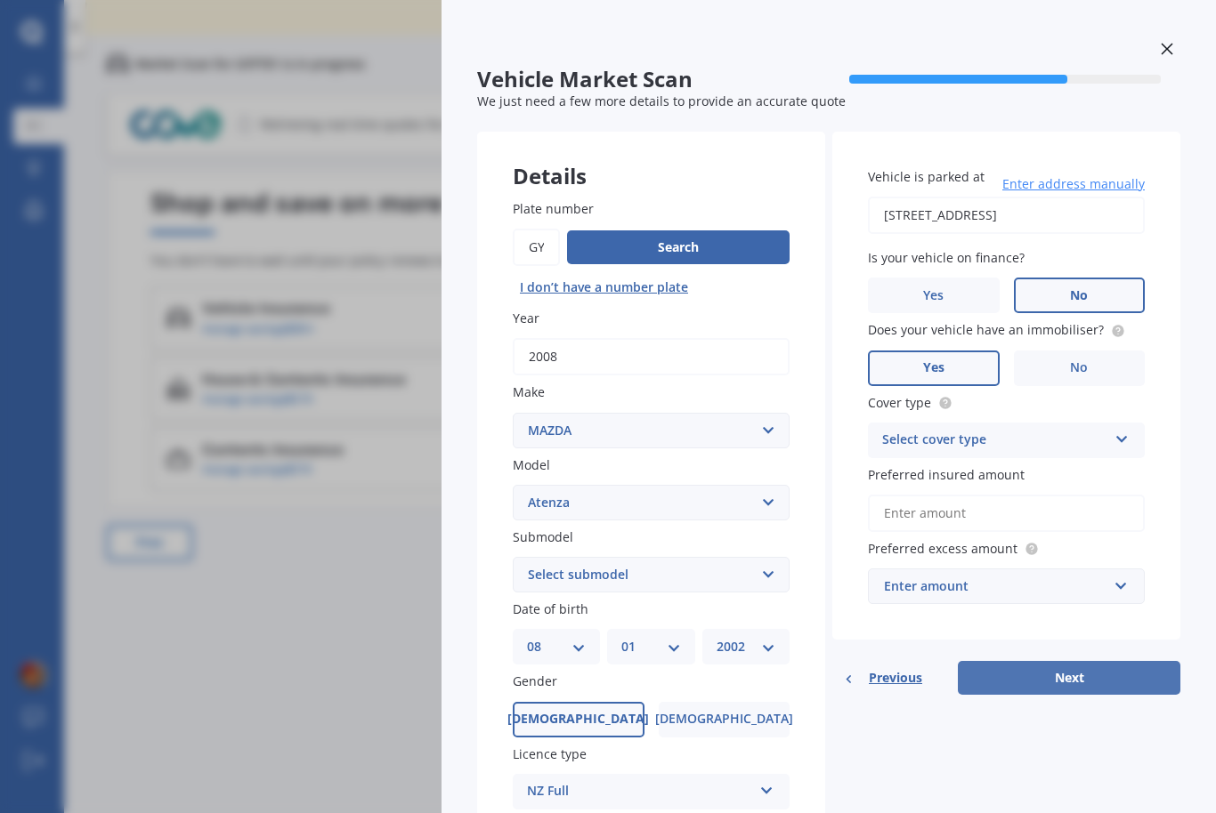
click at [1029, 668] on button "Next" at bounding box center [1069, 678] width 222 height 34
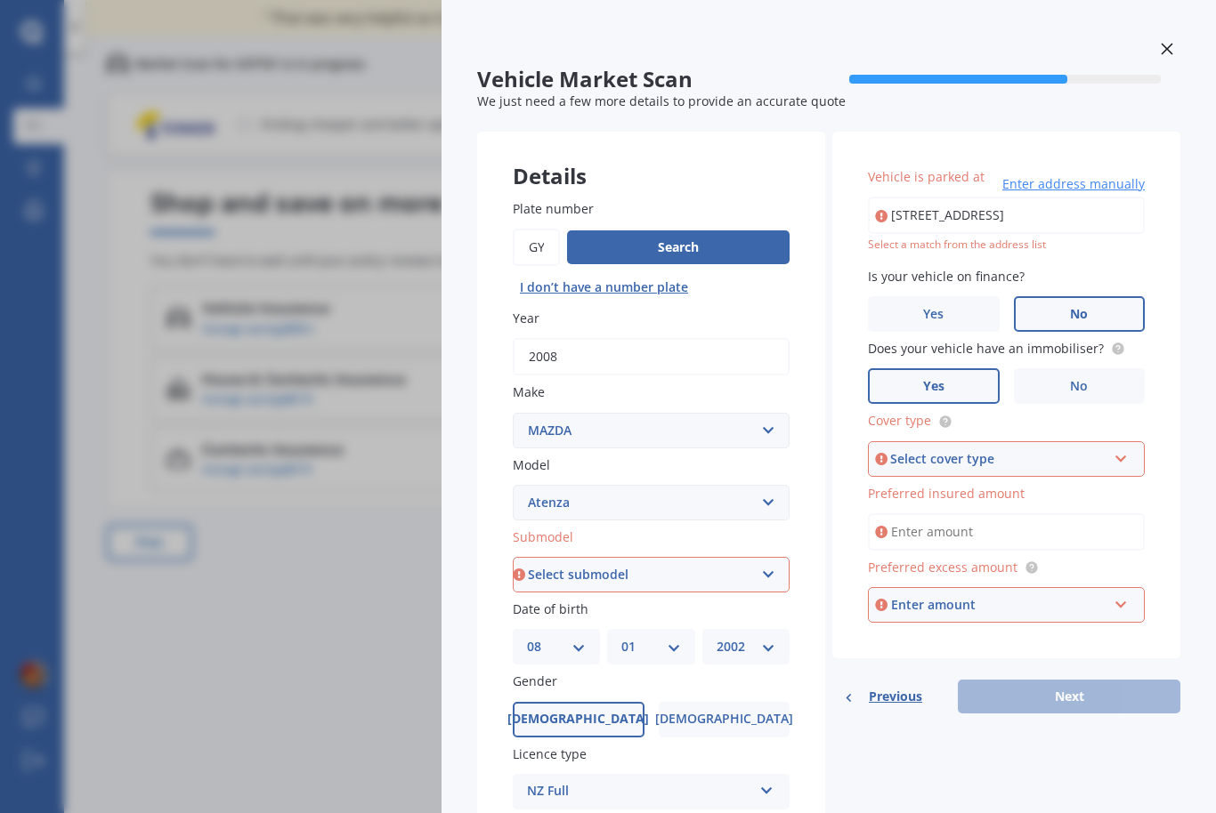
click at [1162, 43] on icon at bounding box center [1166, 49] width 12 height 12
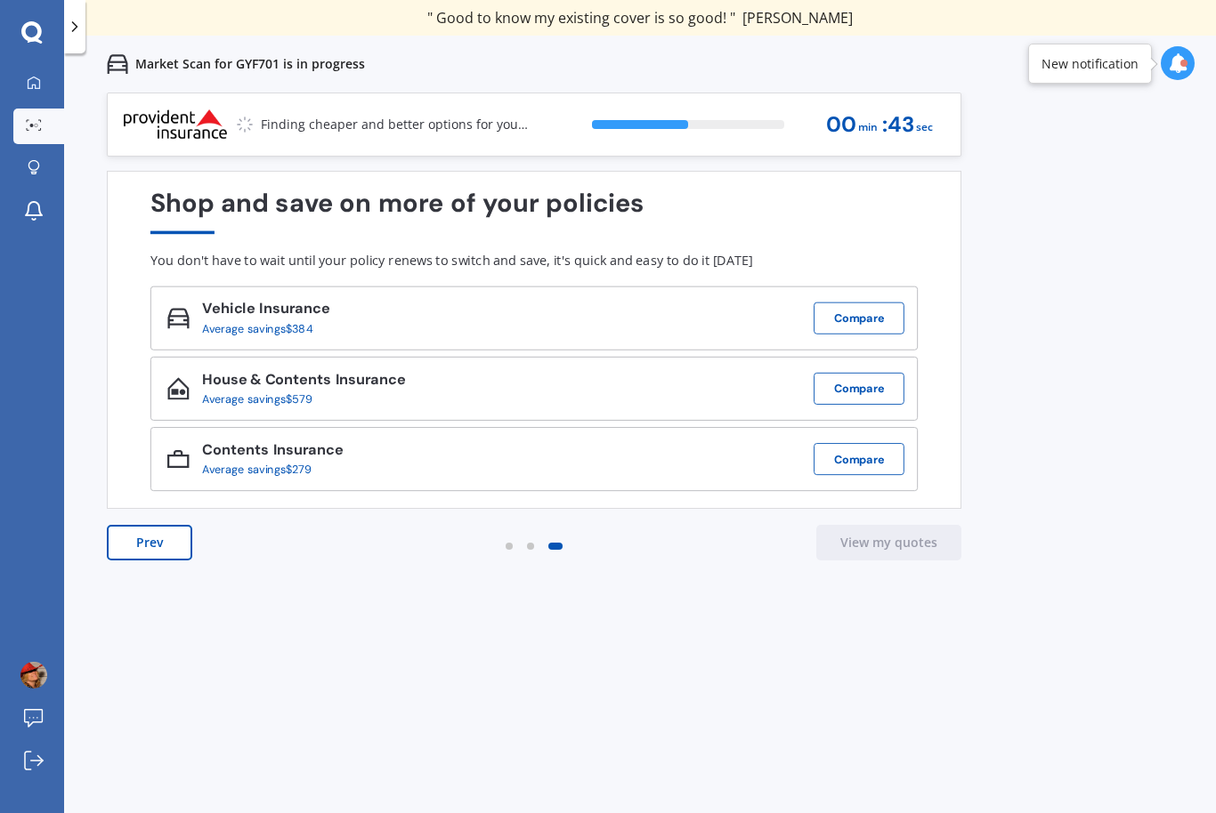
click at [275, 111] on div "Finding cheaper and better options for you..." at bounding box center [325, 124] width 406 height 62
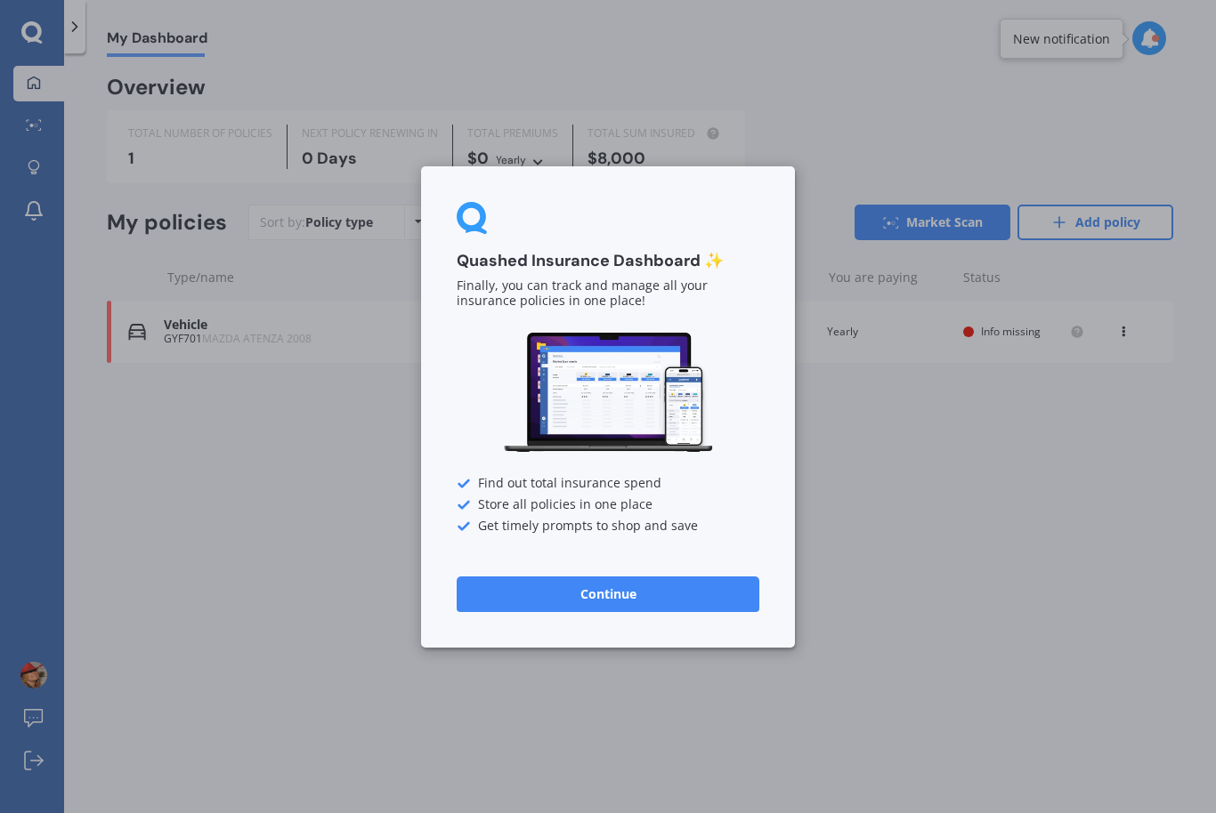
scroll to position [59, 0]
click at [542, 584] on button "Continue" at bounding box center [608, 594] width 303 height 36
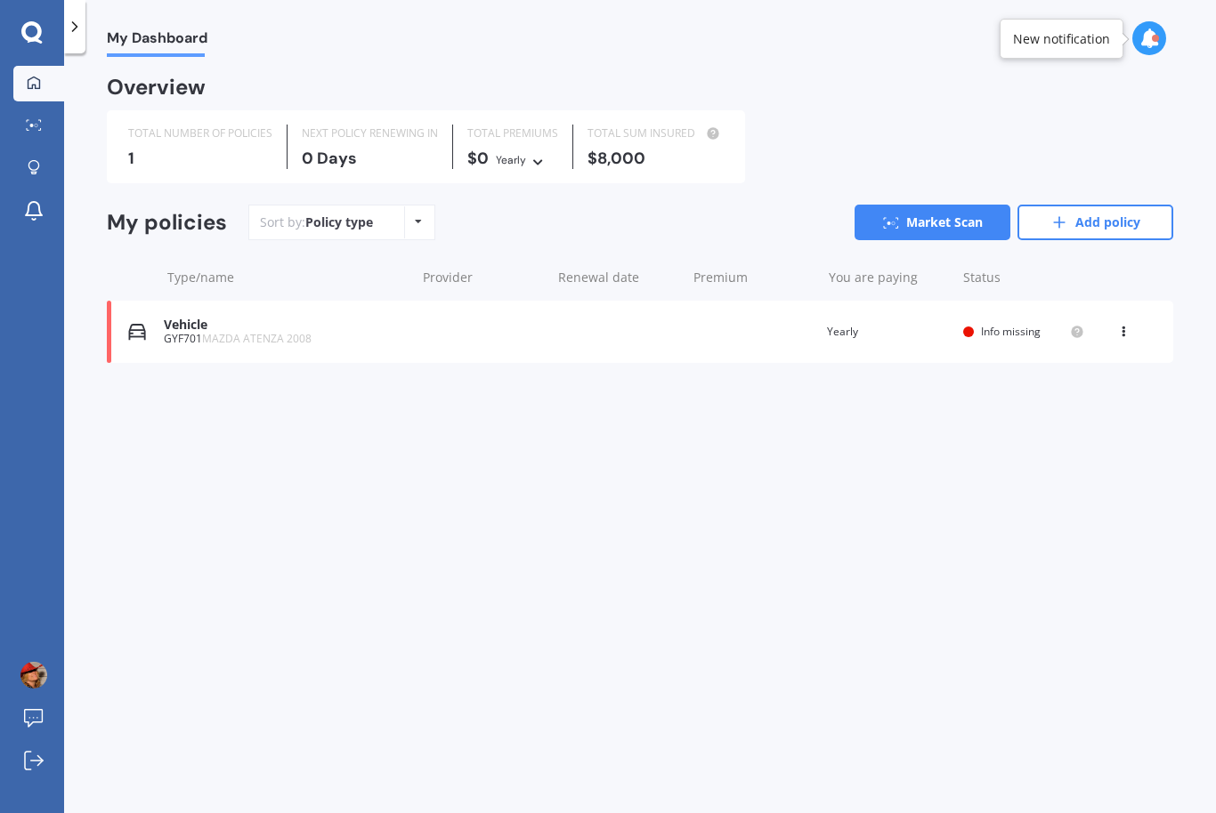
click at [145, 323] on img at bounding box center [137, 332] width 18 height 18
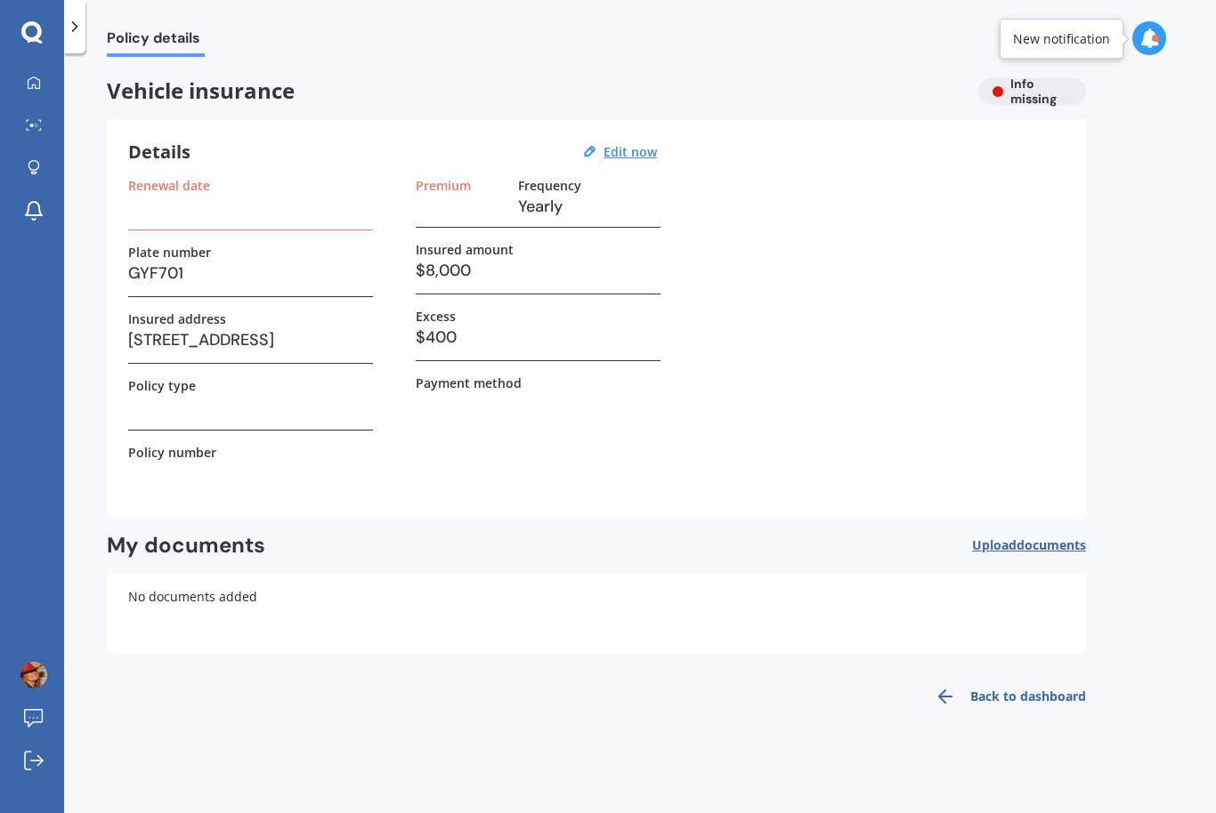
click at [538, 193] on h3 "Yearly" at bounding box center [589, 206] width 142 height 27
click at [611, 143] on u "Edit now" at bounding box center [629, 151] width 53 height 17
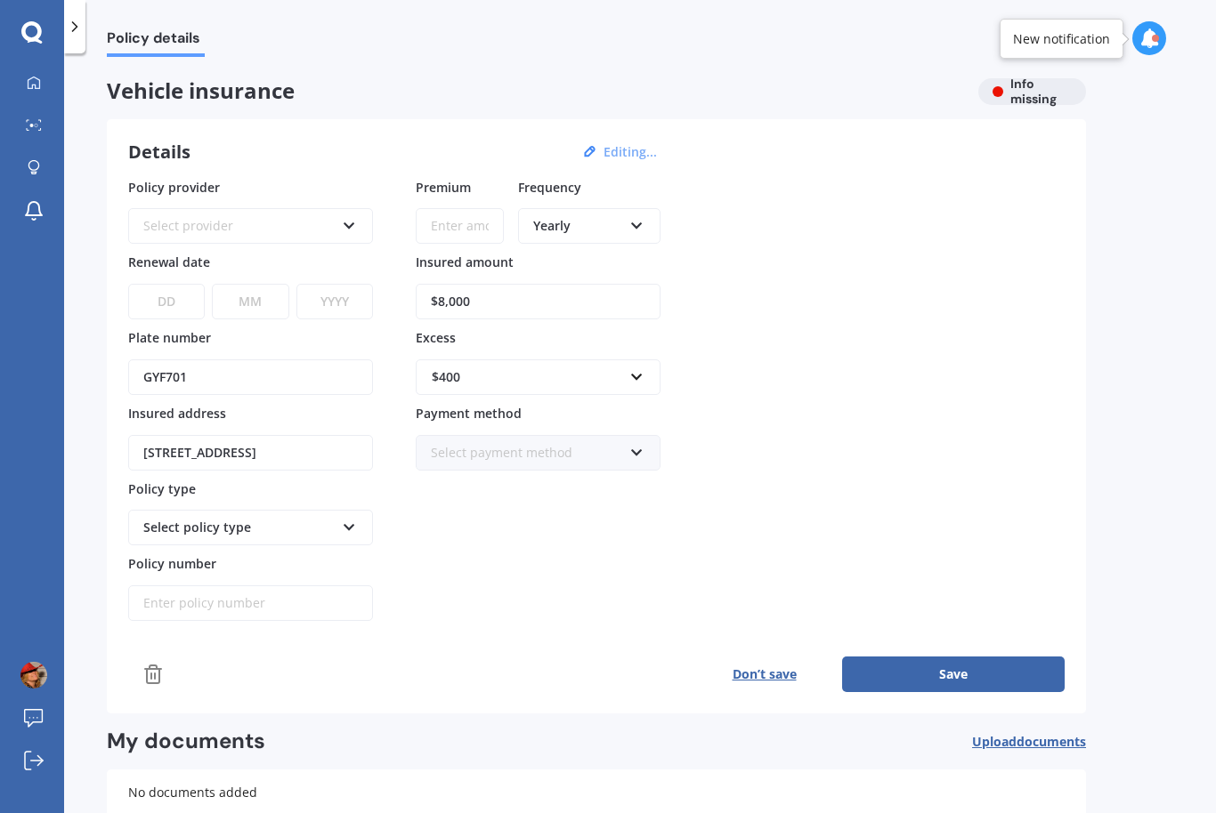
click at [129, 510] on div "Select policy type" at bounding box center [250, 528] width 245 height 36
click at [244, 518] on div "Select policy type" at bounding box center [238, 528] width 191 height 20
click at [342, 518] on icon at bounding box center [349, 524] width 15 height 12
click at [335, 510] on div "Select policy type" at bounding box center [250, 528] width 245 height 36
click at [323, 518] on div "Select policy type" at bounding box center [238, 528] width 191 height 20
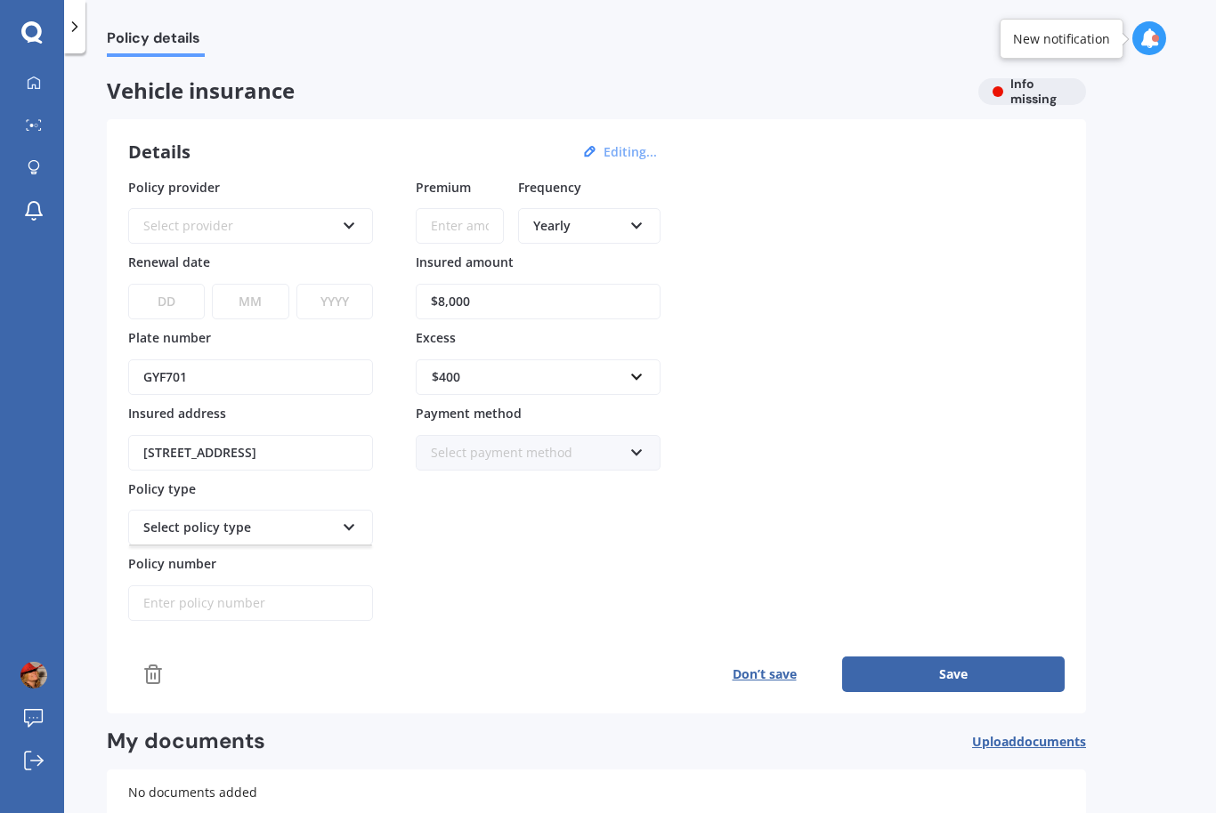
click at [150, 510] on div "Select policy type" at bounding box center [250, 528] width 245 height 36
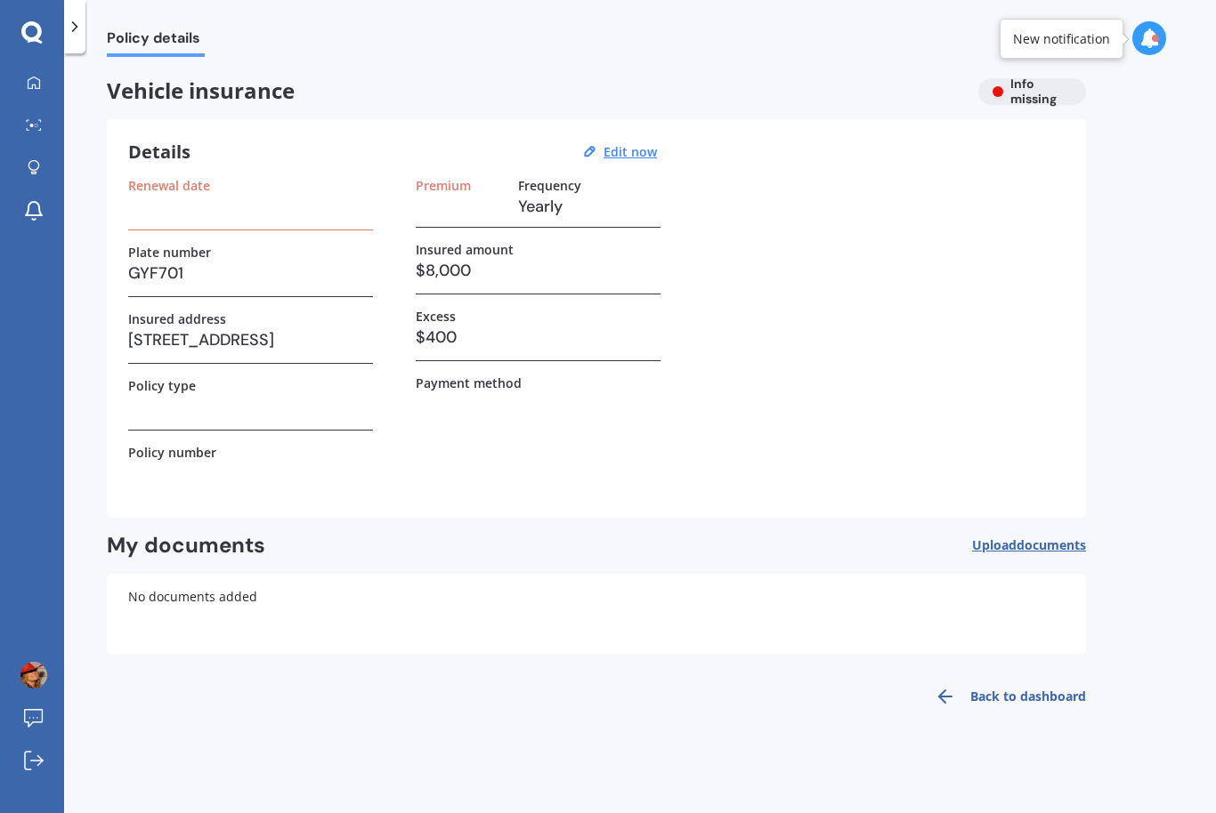
click at [151, 178] on div "Renewal date" at bounding box center [250, 204] width 245 height 53
